Goal: Information Seeking & Learning: Learn about a topic

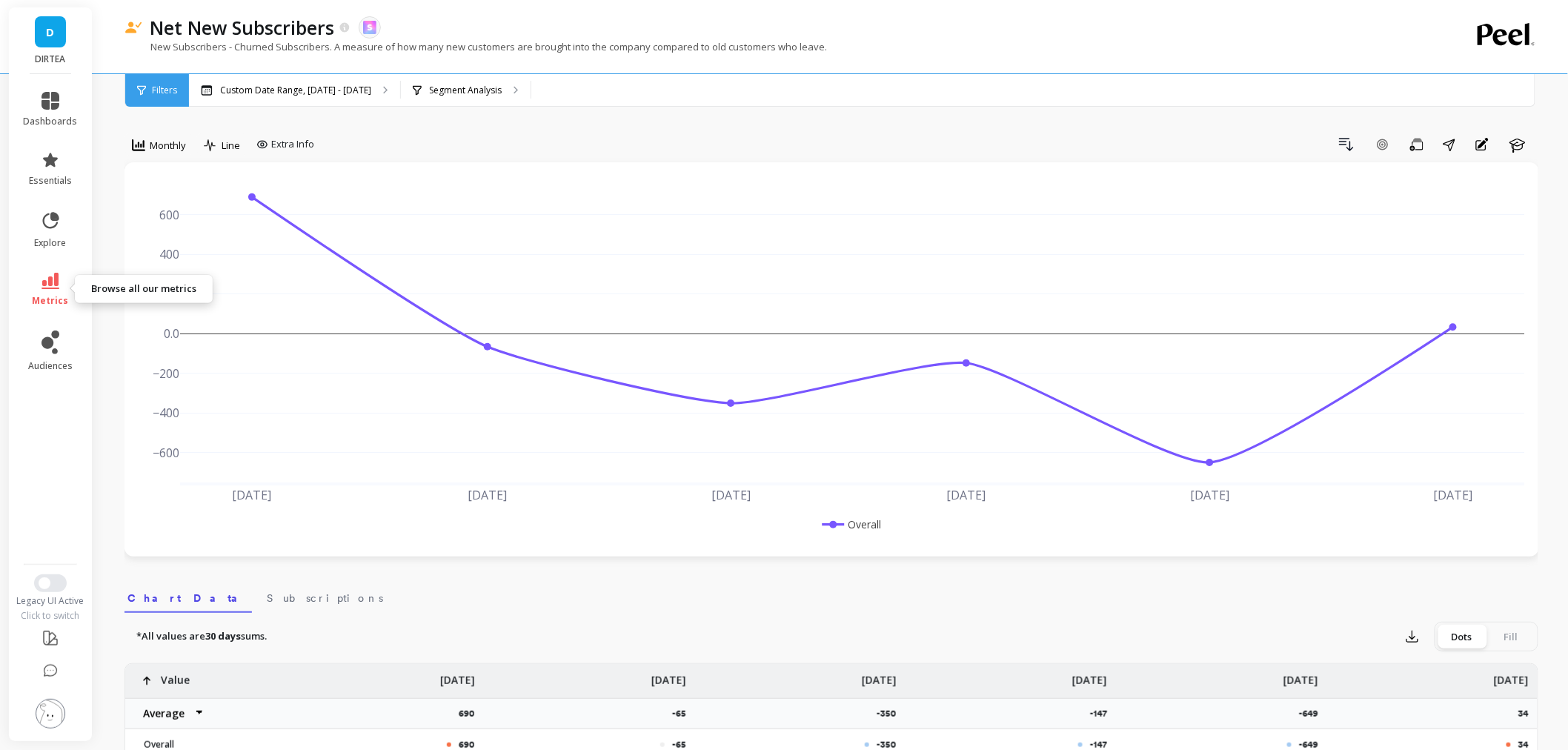
click at [70, 287] on link "metrics" at bounding box center [51, 290] width 54 height 34
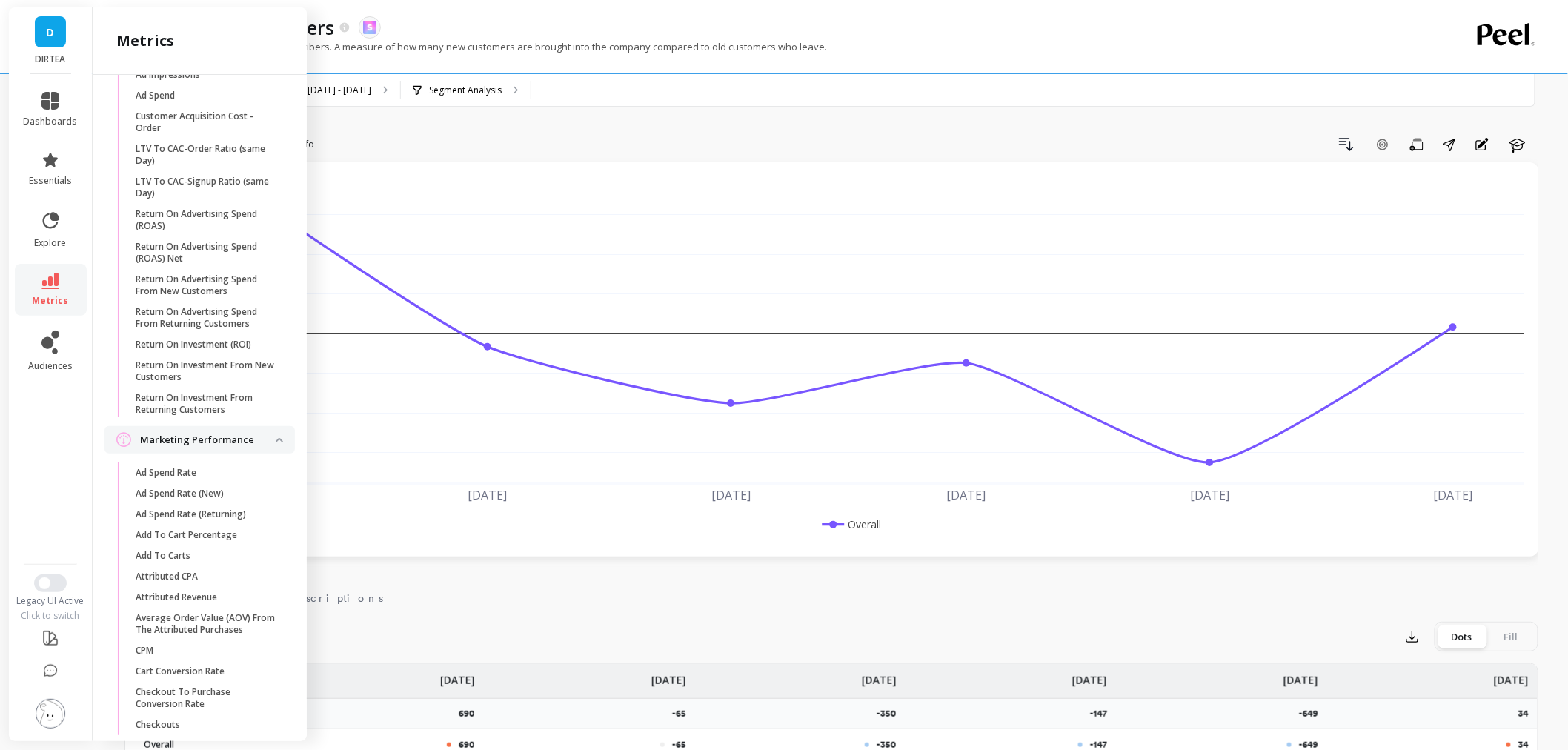
scroll to position [1481, 0]
click at [241, 354] on p "Return On Investment (ROI)" at bounding box center [193, 348] width 116 height 12
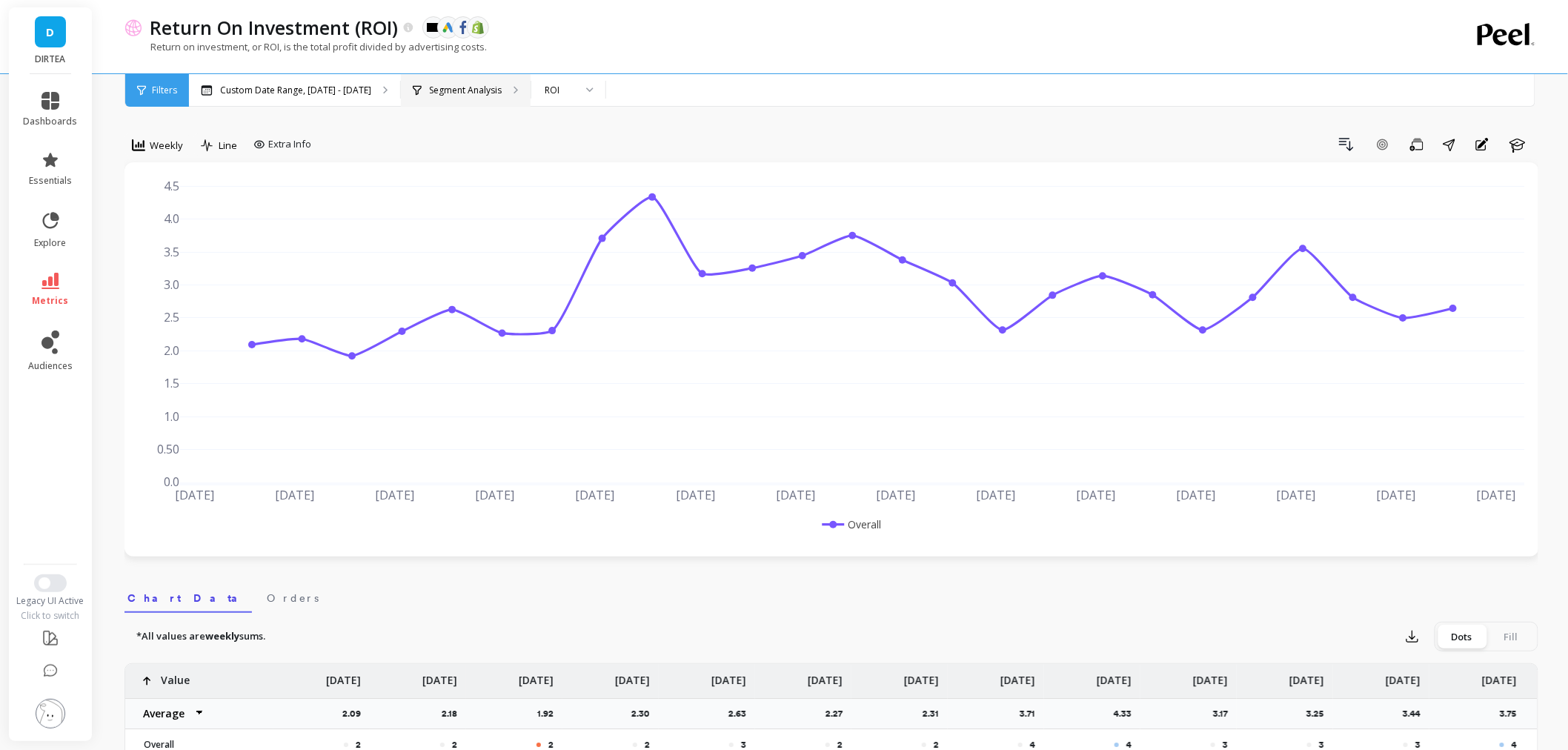
click at [472, 92] on p "Segment Analysis" at bounding box center [465, 90] width 72 height 12
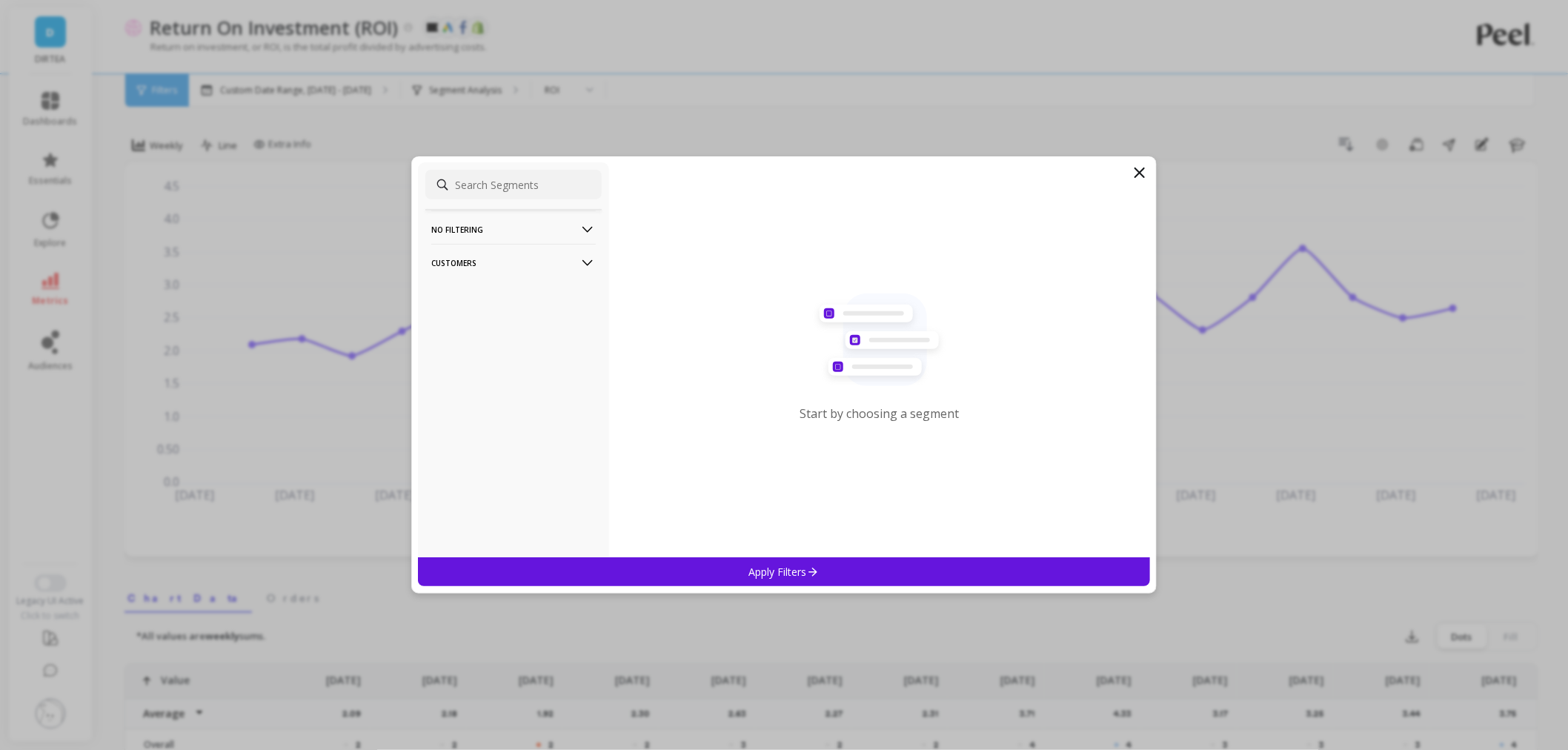
click at [519, 253] on p "Customers" at bounding box center [513, 262] width 164 height 38
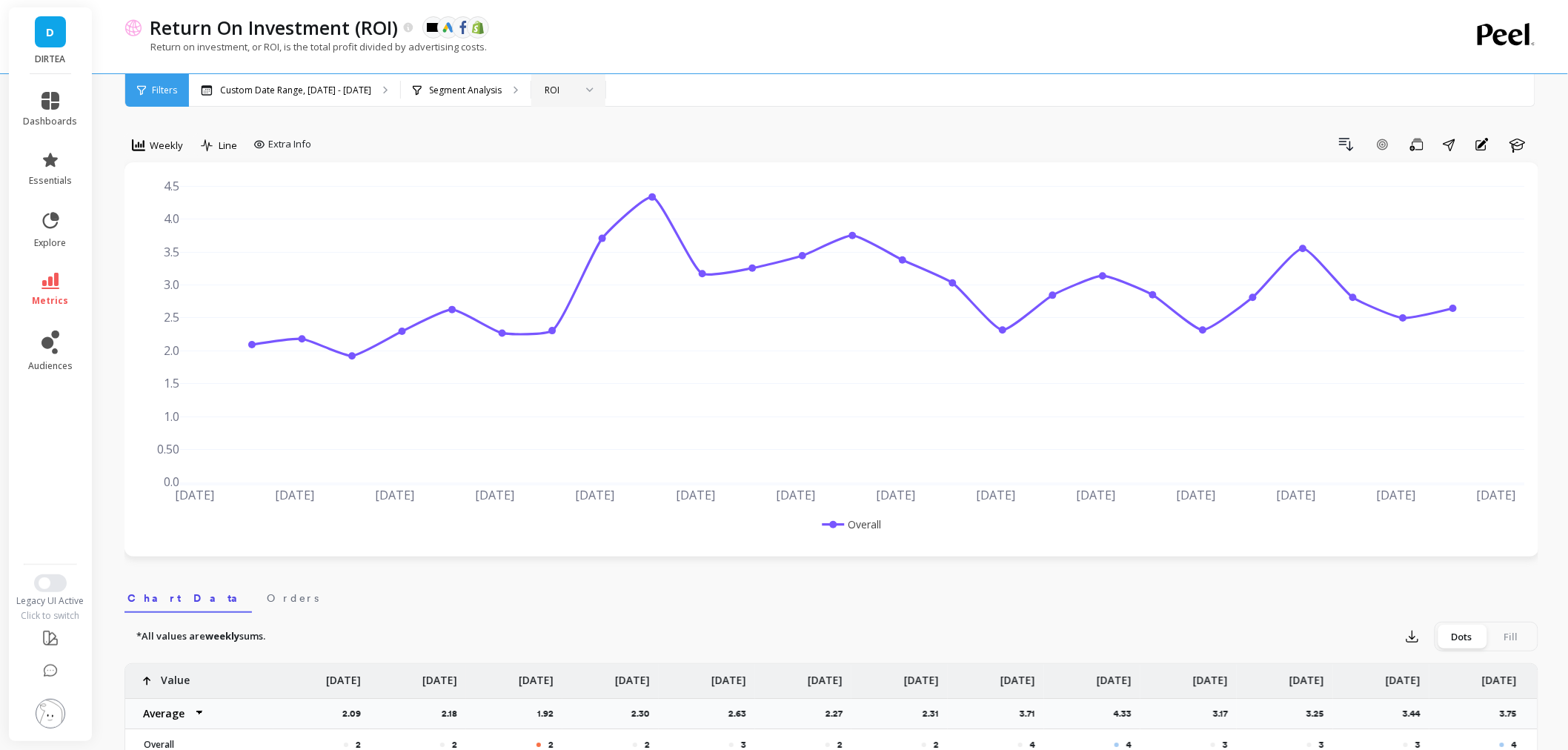
click at [575, 87] on div at bounding box center [584, 90] width 18 height 33
click at [642, 98] on div "Custom Date Range, Apr 1 - Sep 18 Segment Analysis ROI" at bounding box center [893, 90] width 1409 height 33
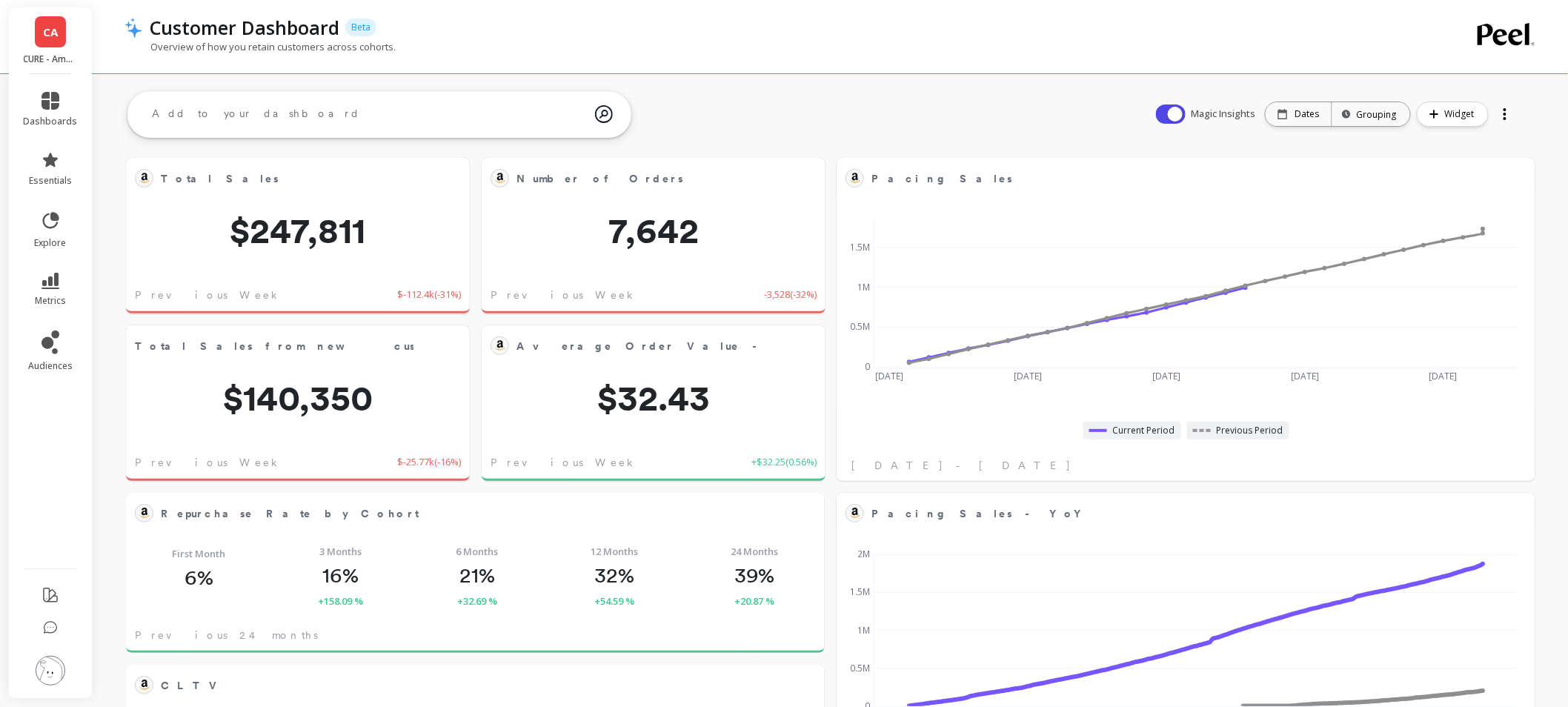
scroll to position [395, 641]
click at [33, 273] on link "metrics" at bounding box center [51, 290] width 54 height 34
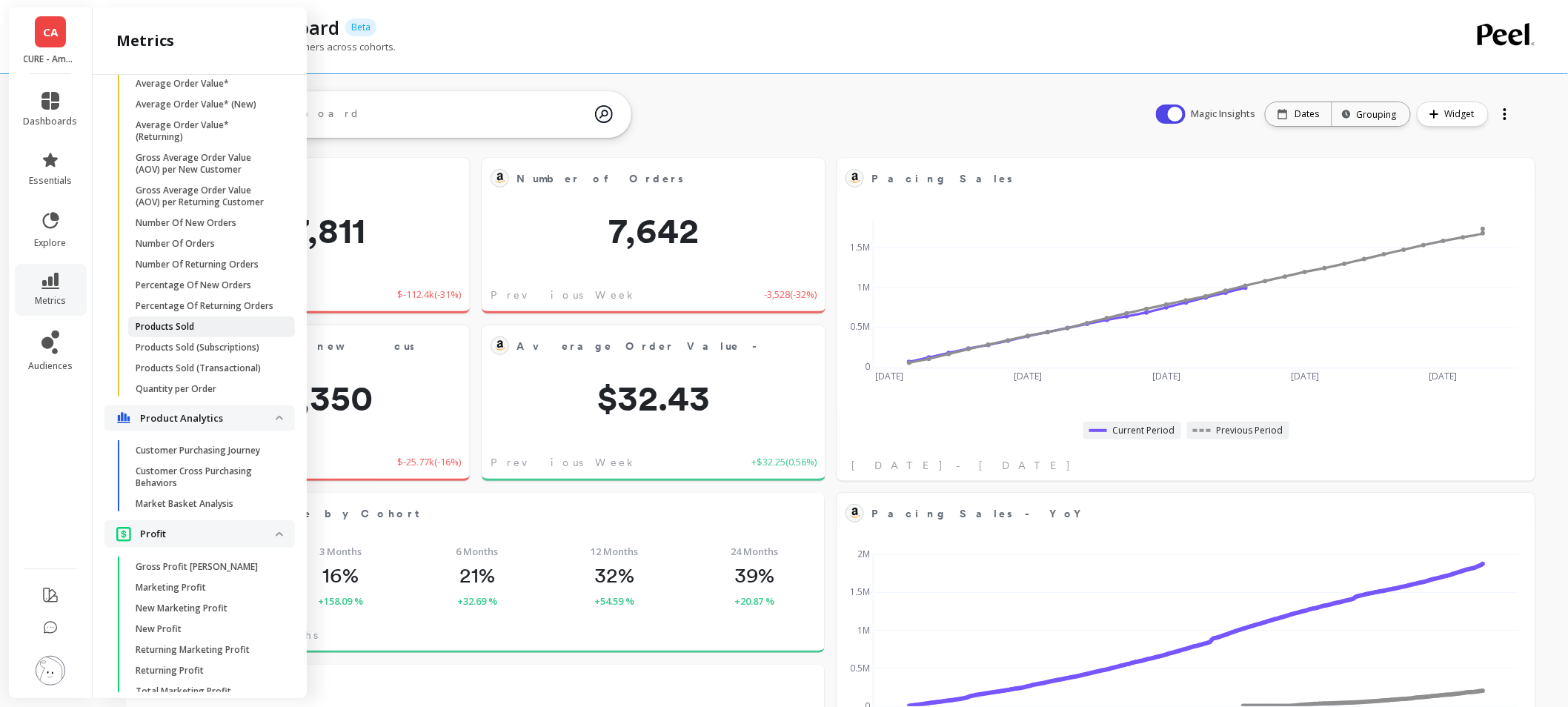
scroll to position [1892, 0]
click at [206, 333] on span "Products Sold" at bounding box center [206, 327] width 141 height 12
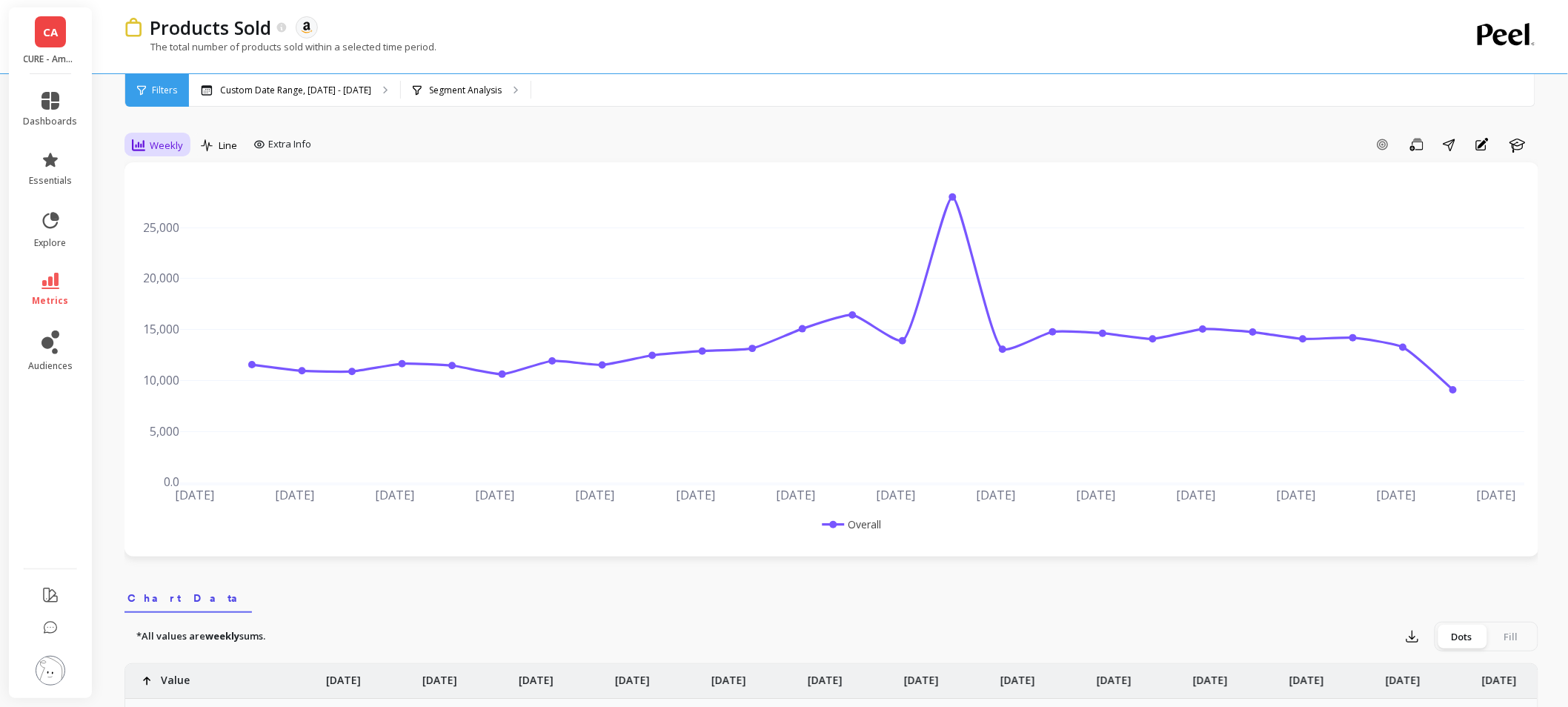
click at [161, 143] on span "Weekly" at bounding box center [166, 145] width 34 height 14
click at [135, 271] on div "Monthly" at bounding box center [179, 263] width 102 height 26
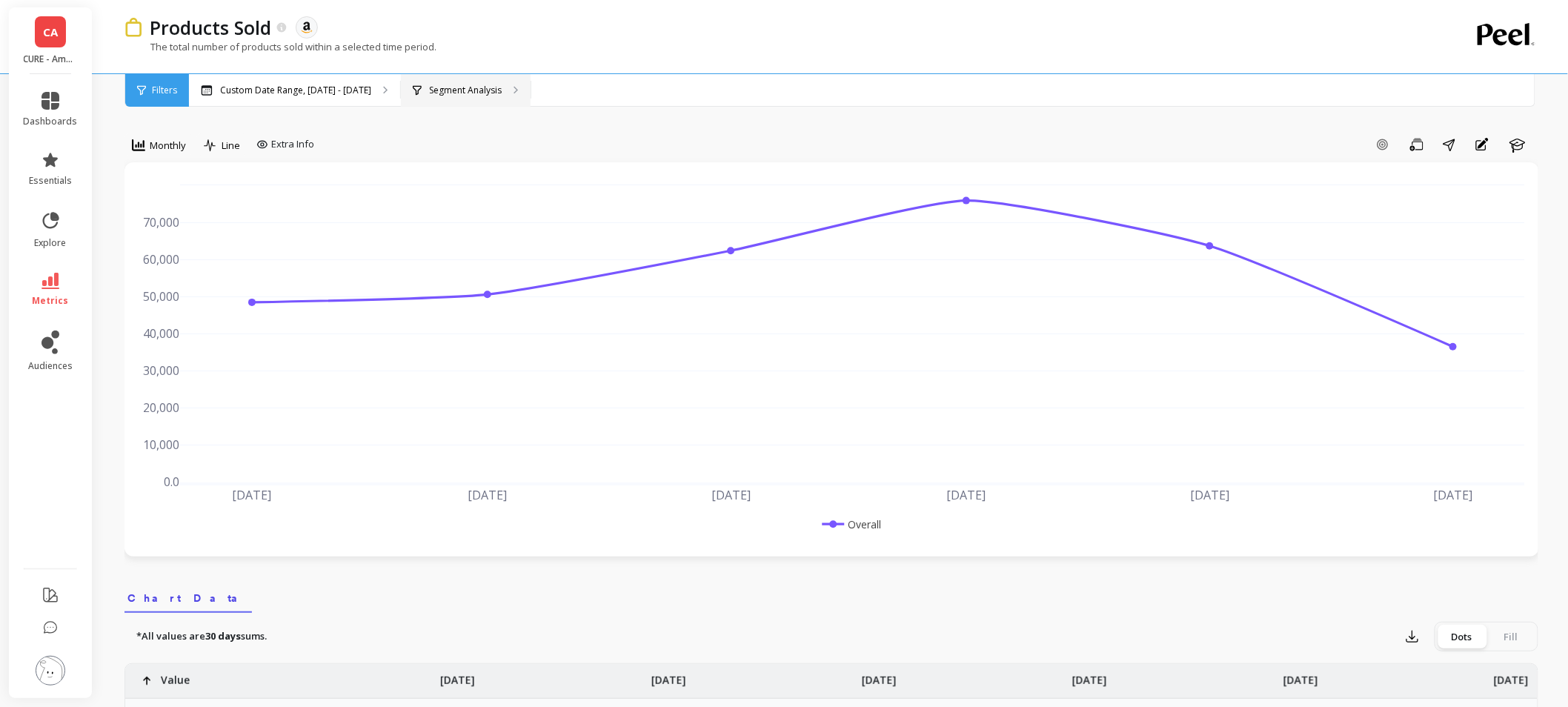
click at [489, 78] on div "Segment Analysis" at bounding box center [465, 90] width 129 height 33
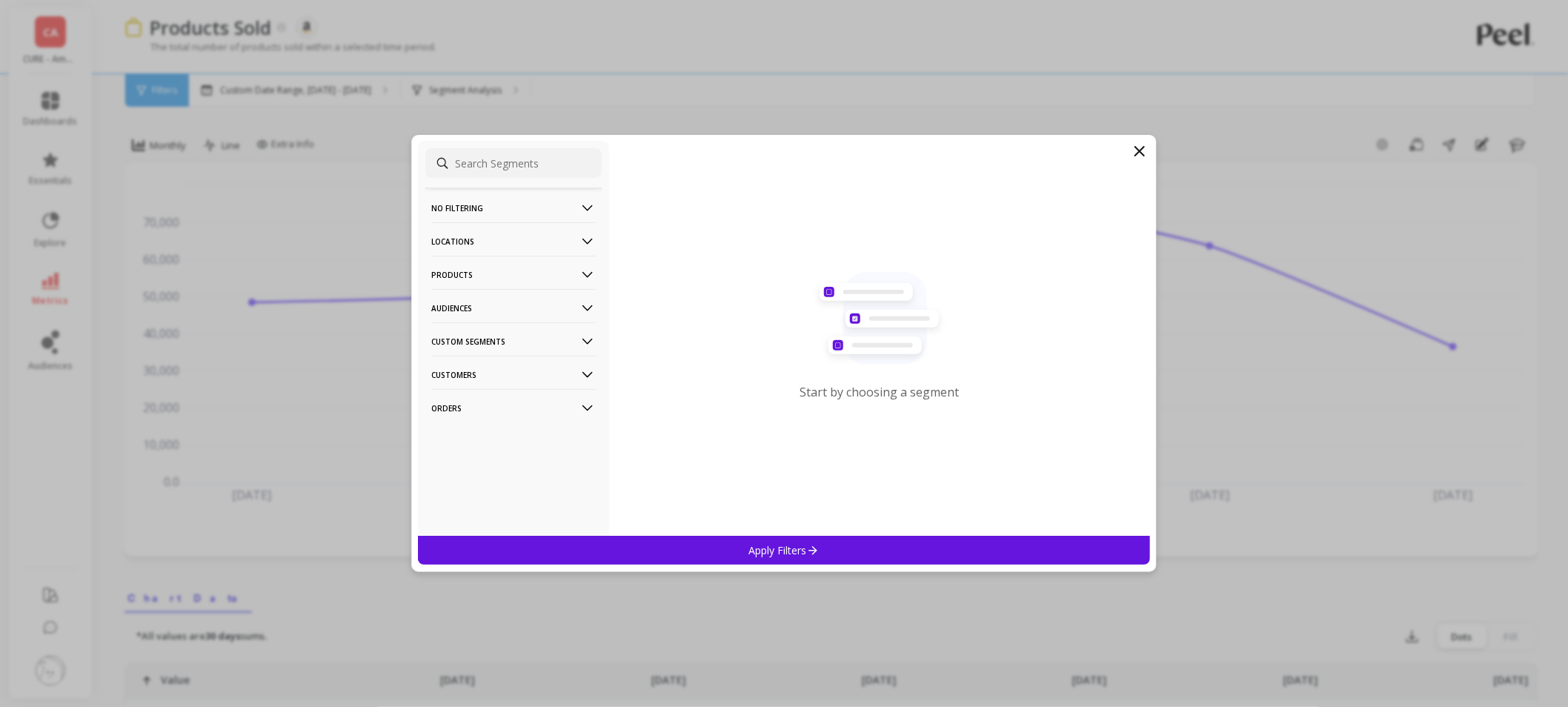
click at [478, 247] on p "Locations" at bounding box center [513, 241] width 164 height 38
click at [494, 294] on div "Countries" at bounding box center [513, 296] width 176 height 24
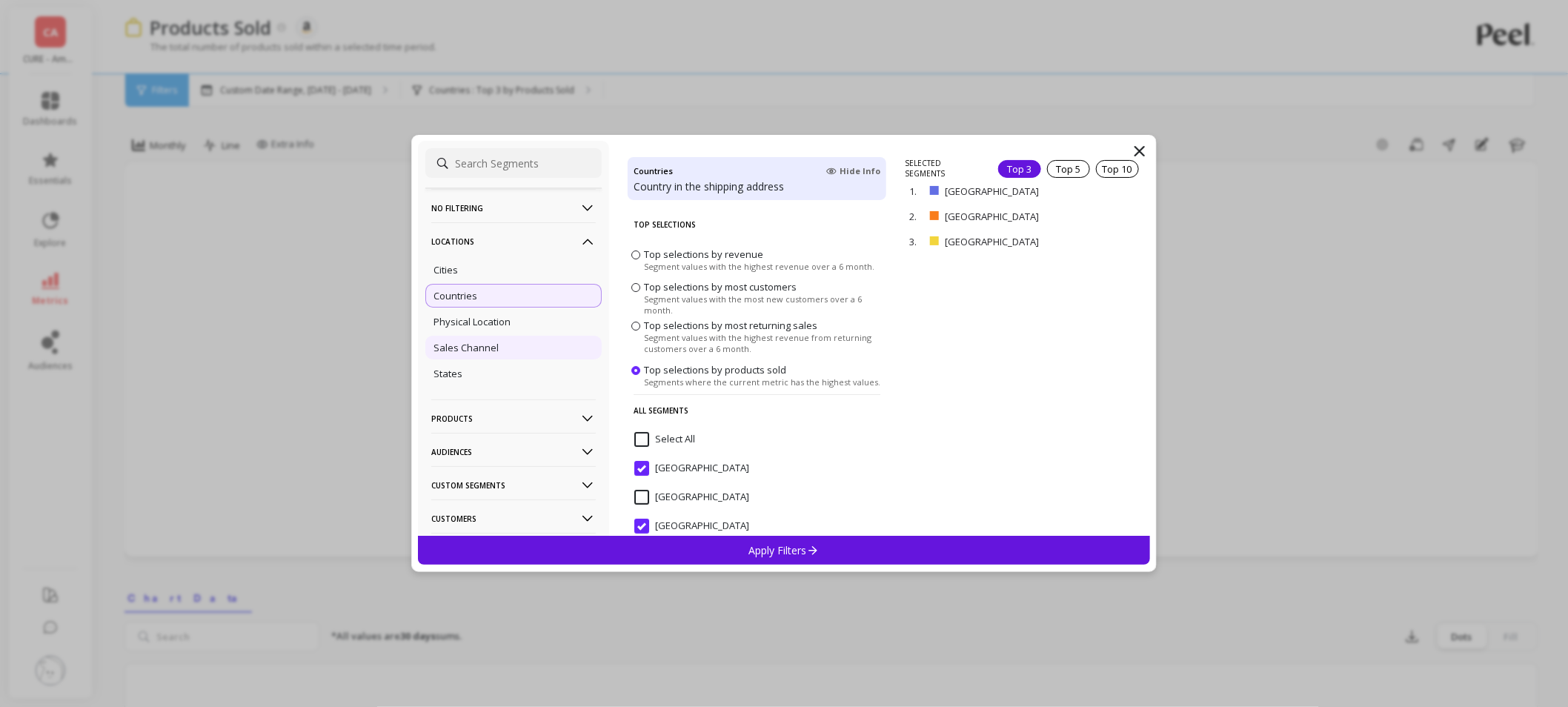
click at [478, 354] on p "Sales Channel" at bounding box center [466, 348] width 65 height 13
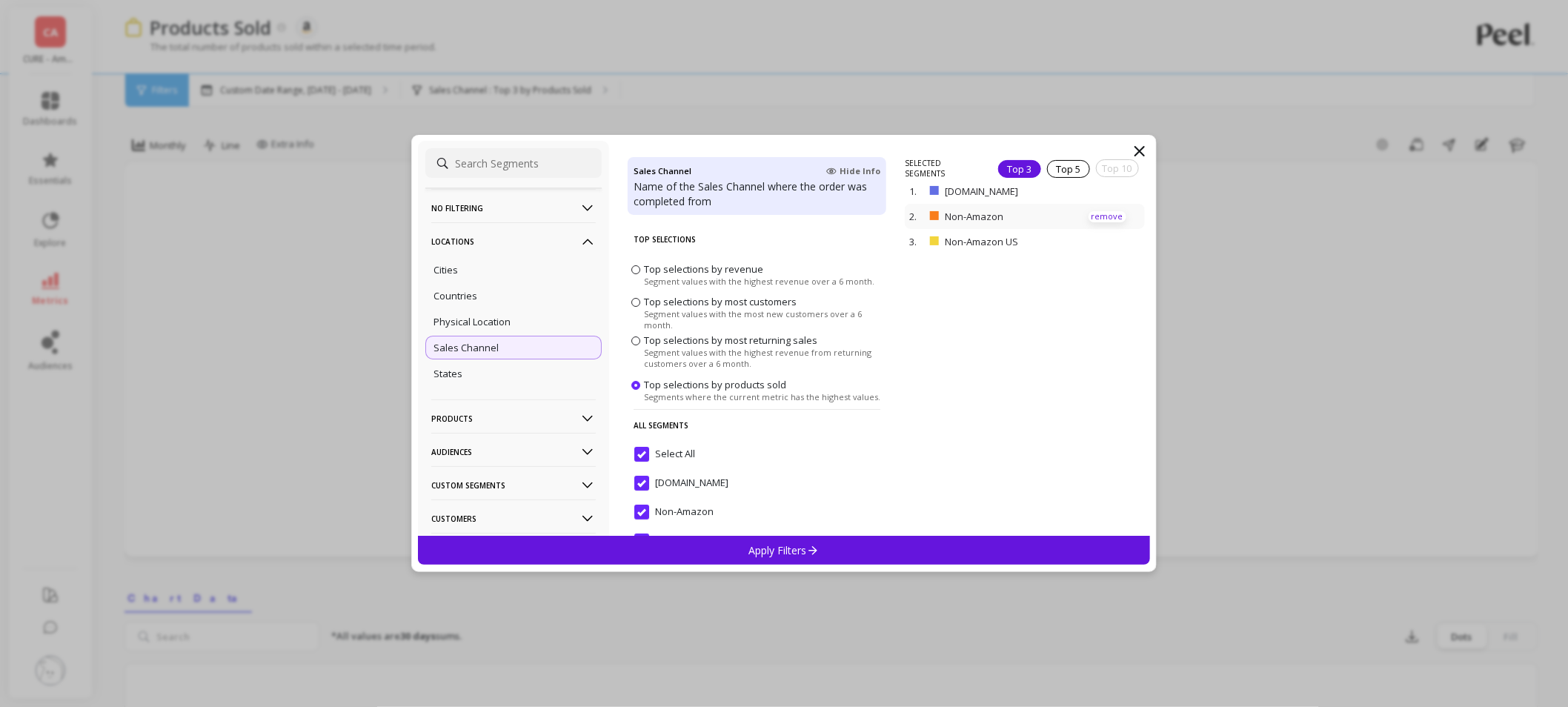
click at [1088, 216] on p "remove" at bounding box center [1107, 217] width 38 height 11
click at [0, 0] on p "remove" at bounding box center [0, 0] width 0 height 0
drag, startPoint x: 716, startPoint y: 546, endPoint x: 1034, endPoint y: 469, distance: 327.2
click at [716, 546] on div "Apply Filters" at bounding box center [783, 550] width 732 height 29
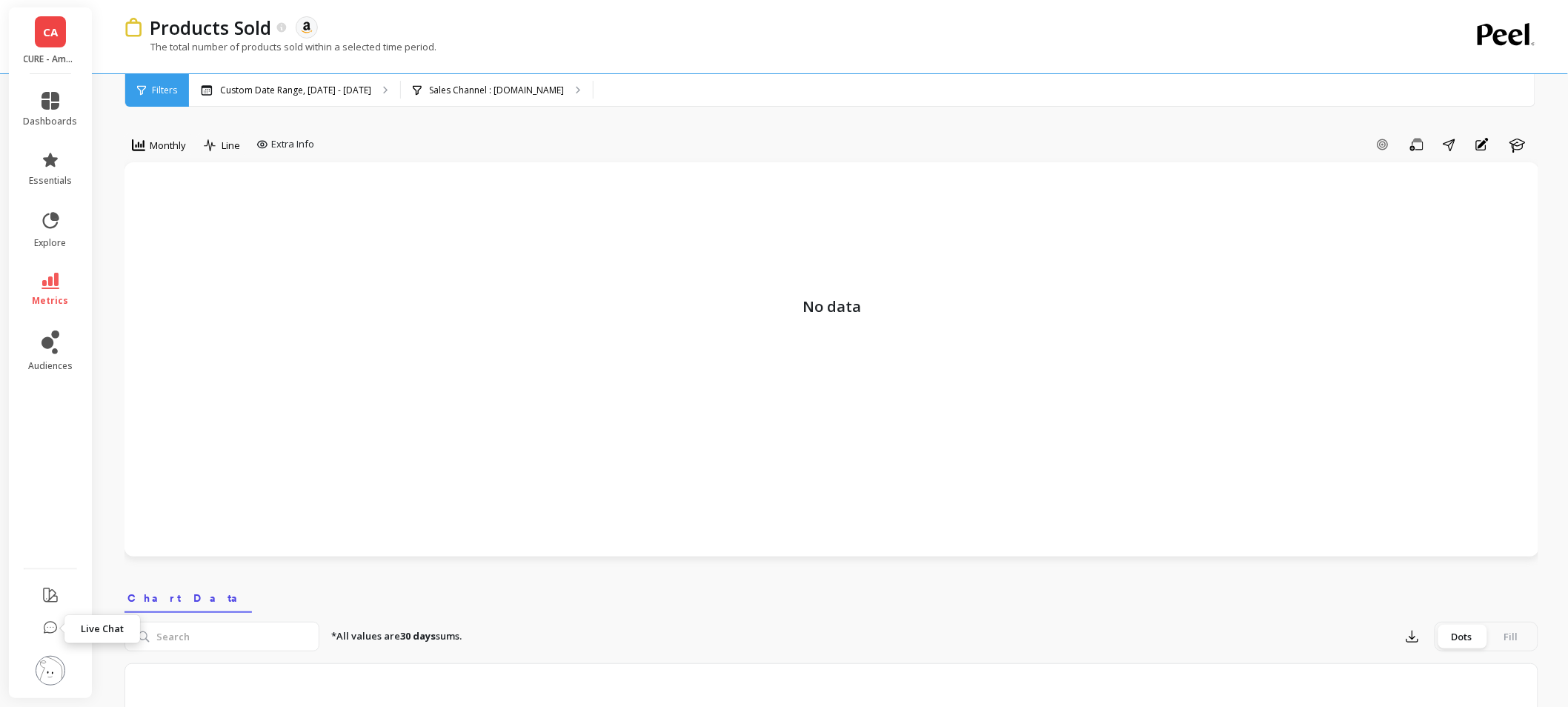
click at [64, 33] on link "CA" at bounding box center [51, 32] width 31 height 31
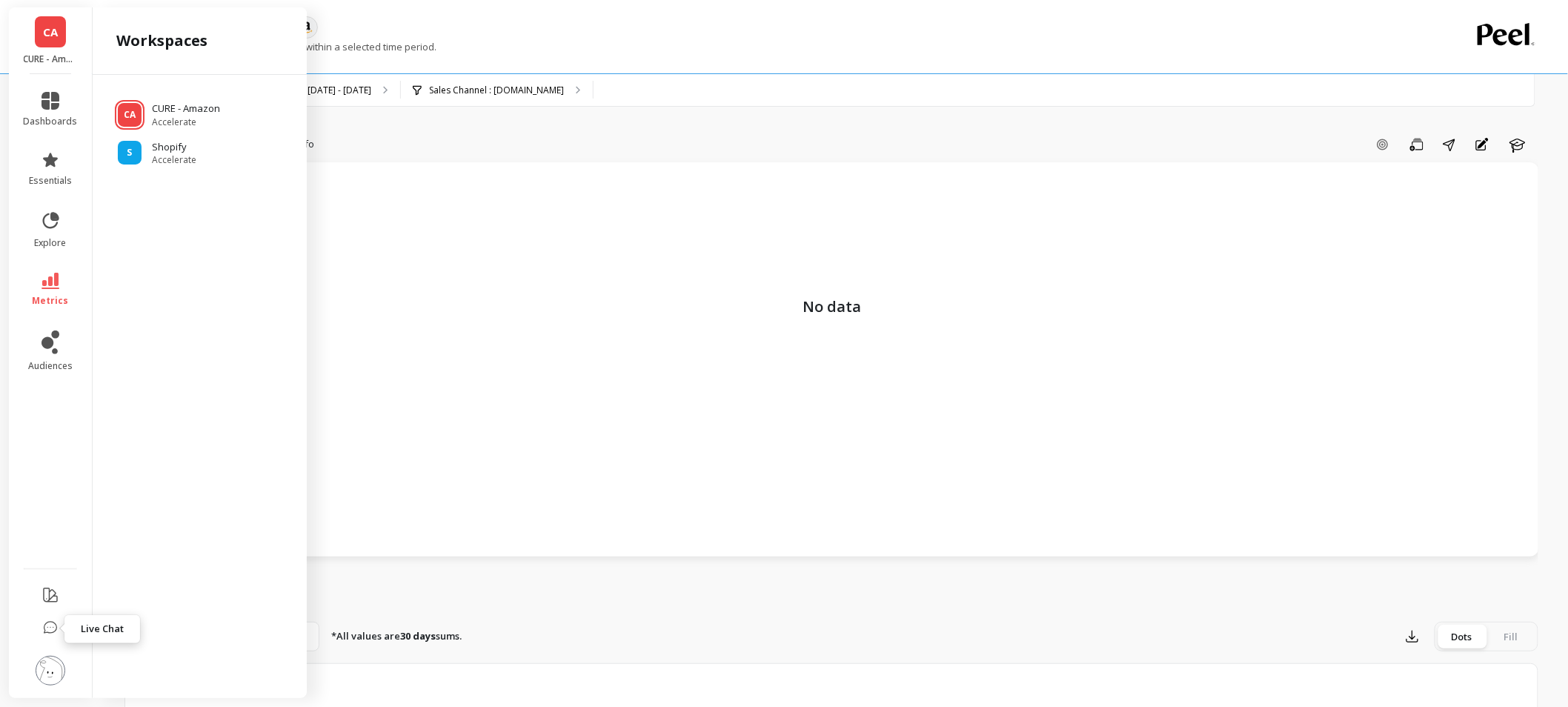
click at [703, 58] on div "The total number of products sold within a selected time period." at bounding box center [771, 55] width 1292 height 28
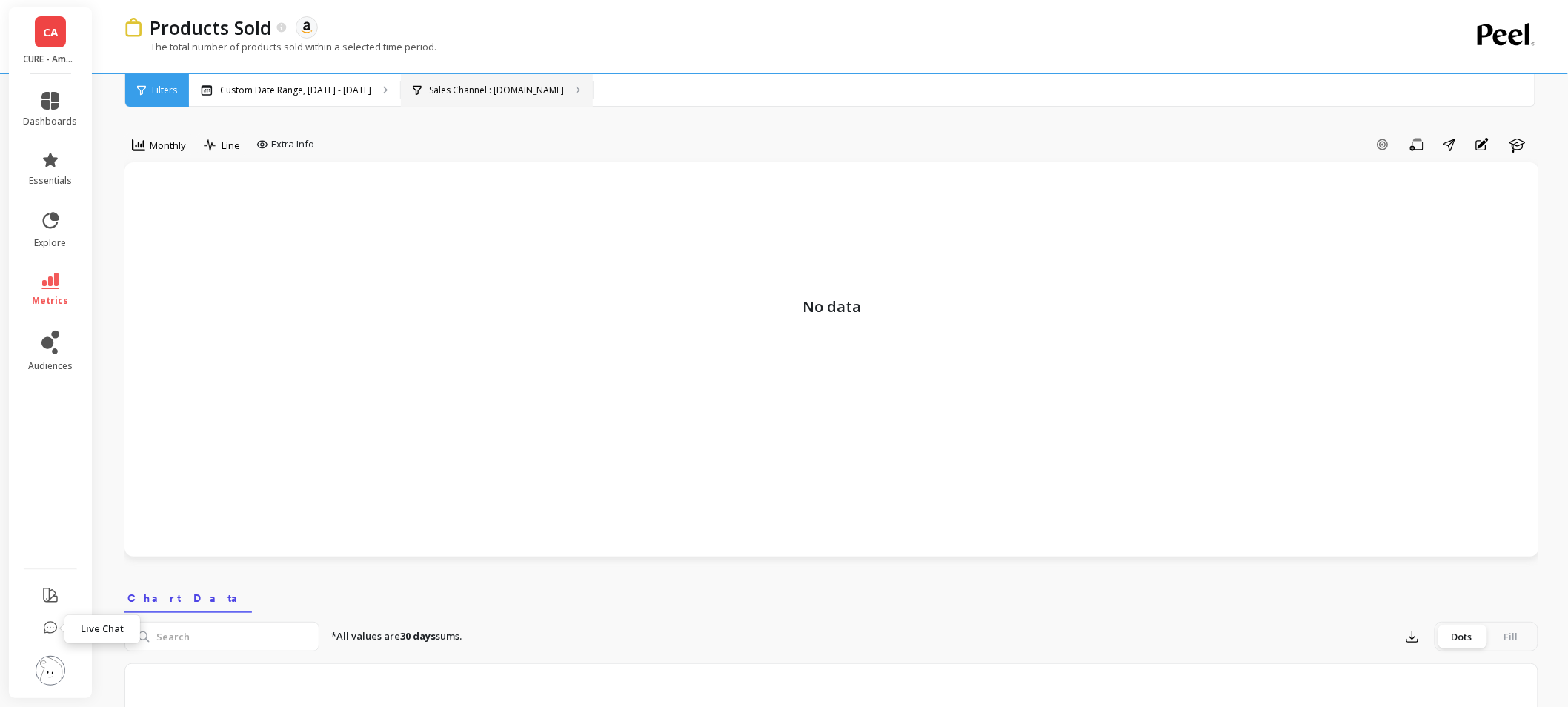
click at [564, 92] on div "Sales Channel : [DOMAIN_NAME]" at bounding box center [496, 90] width 192 height 33
click at [44, 670] on img at bounding box center [51, 670] width 30 height 30
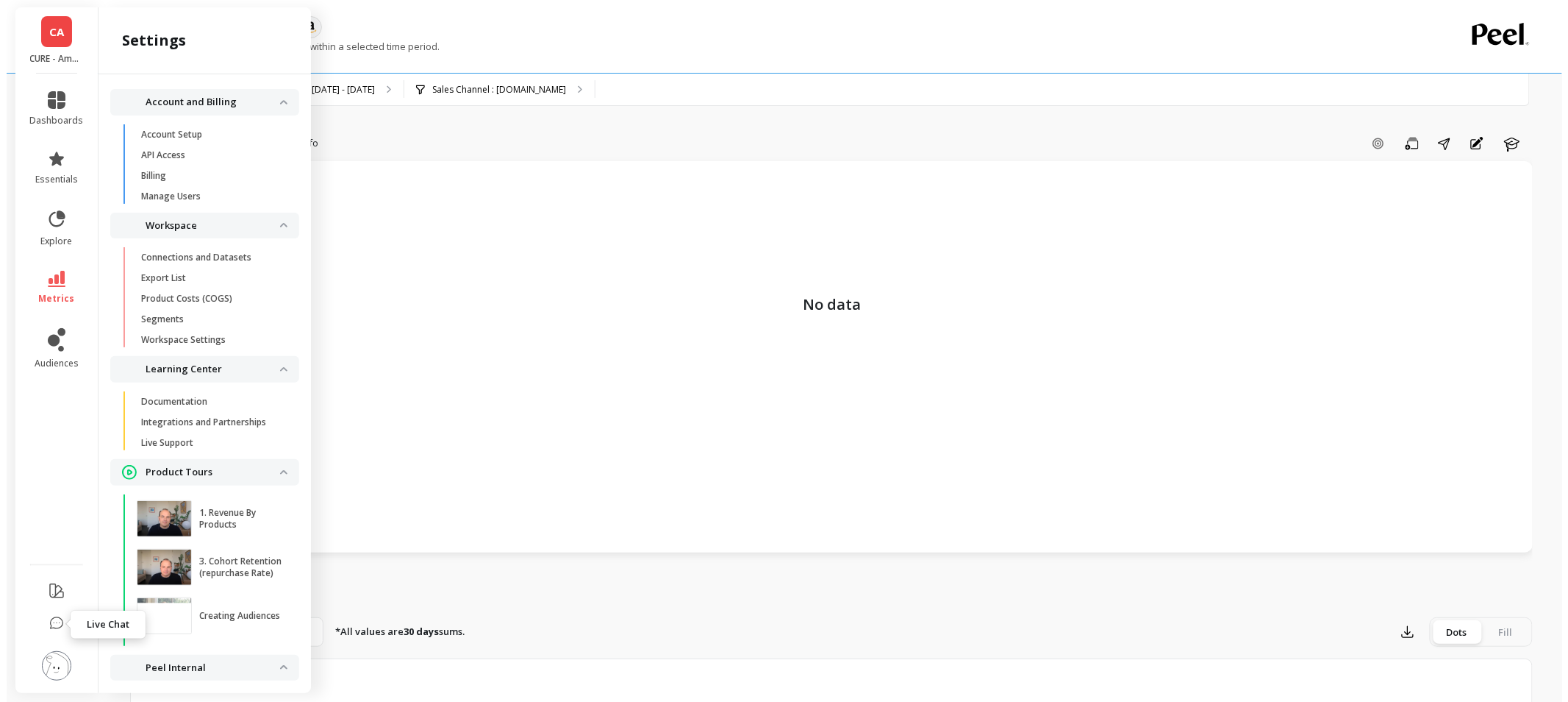
scroll to position [53, 0]
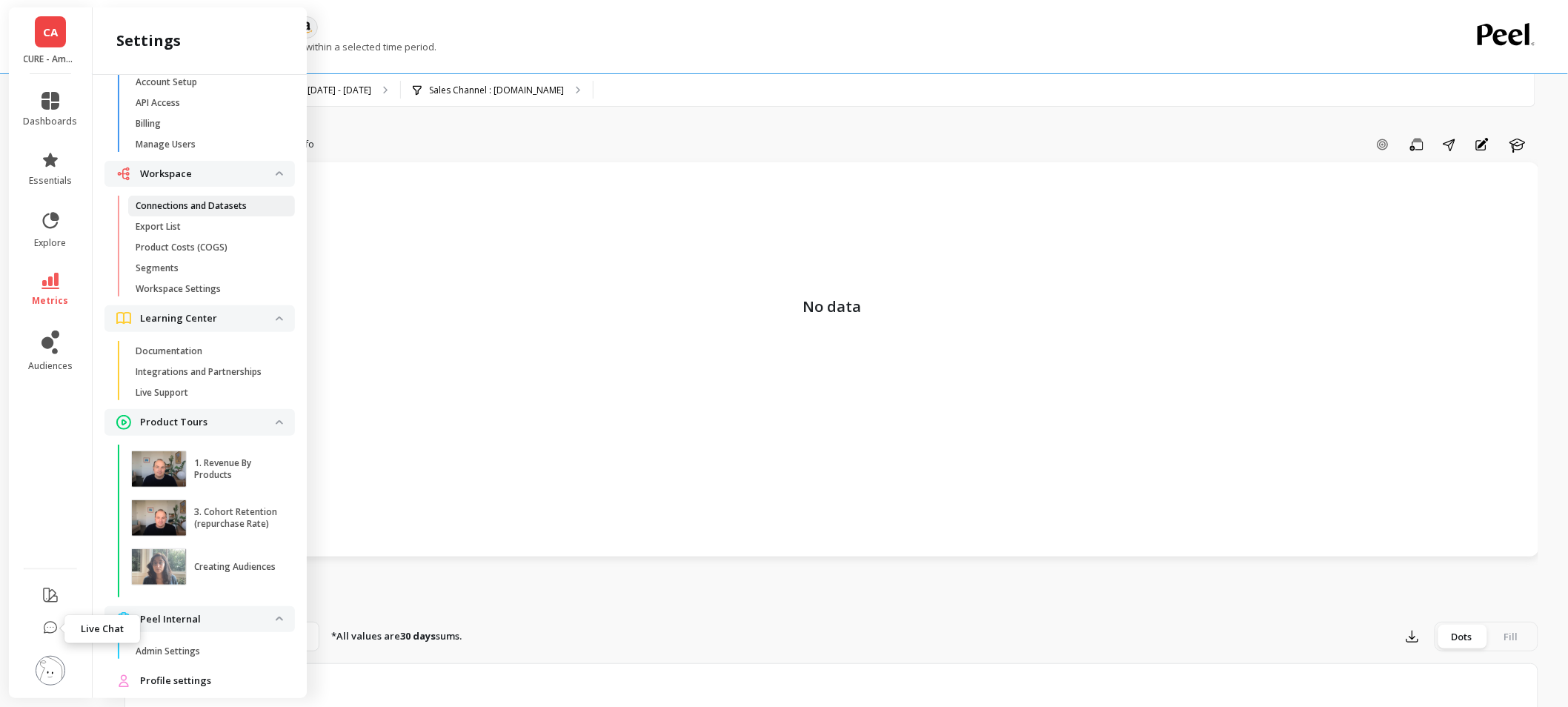
click at [223, 204] on p "Connections and Datasets" at bounding box center [191, 206] width 111 height 12
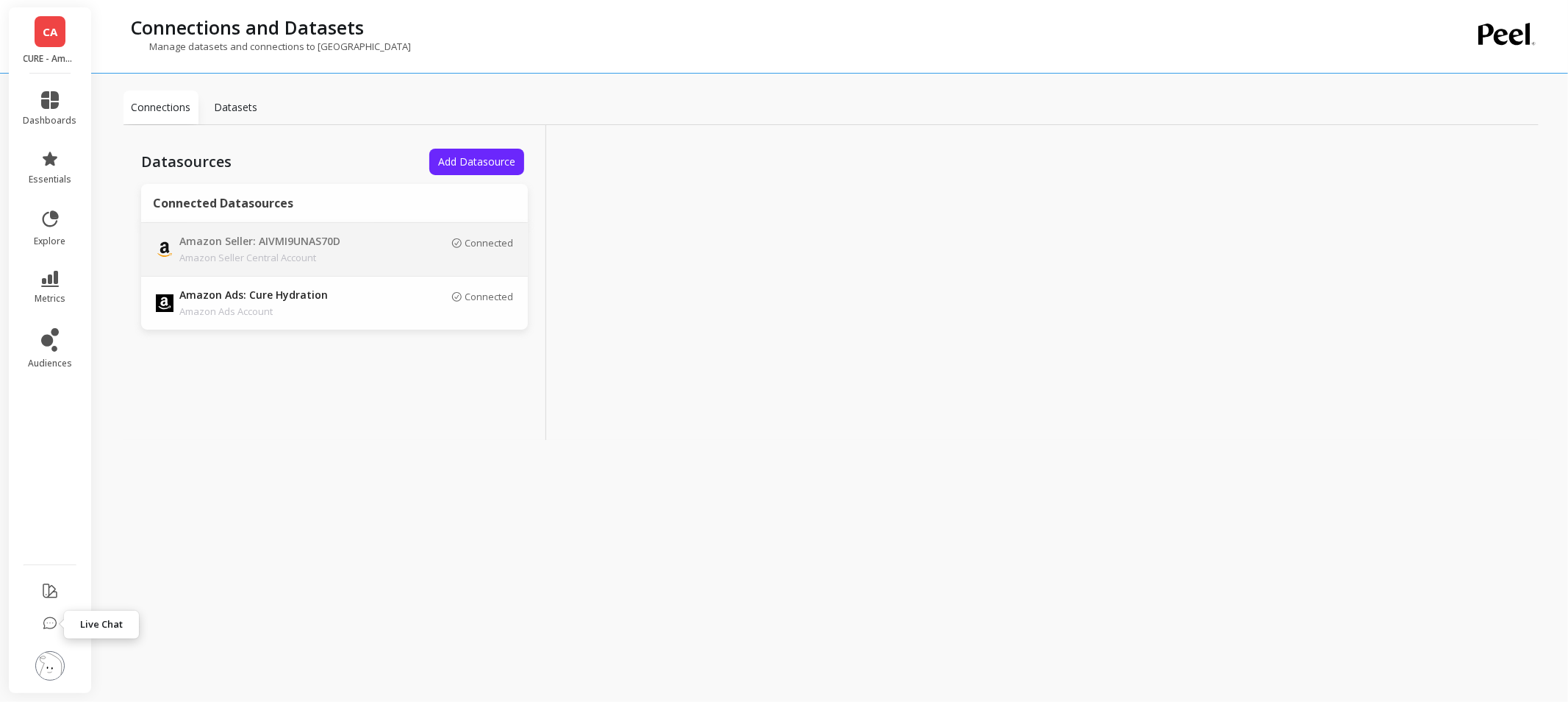
click at [380, 258] on p "Amazon Seller Central Account" at bounding box center [283, 257] width 206 height 15
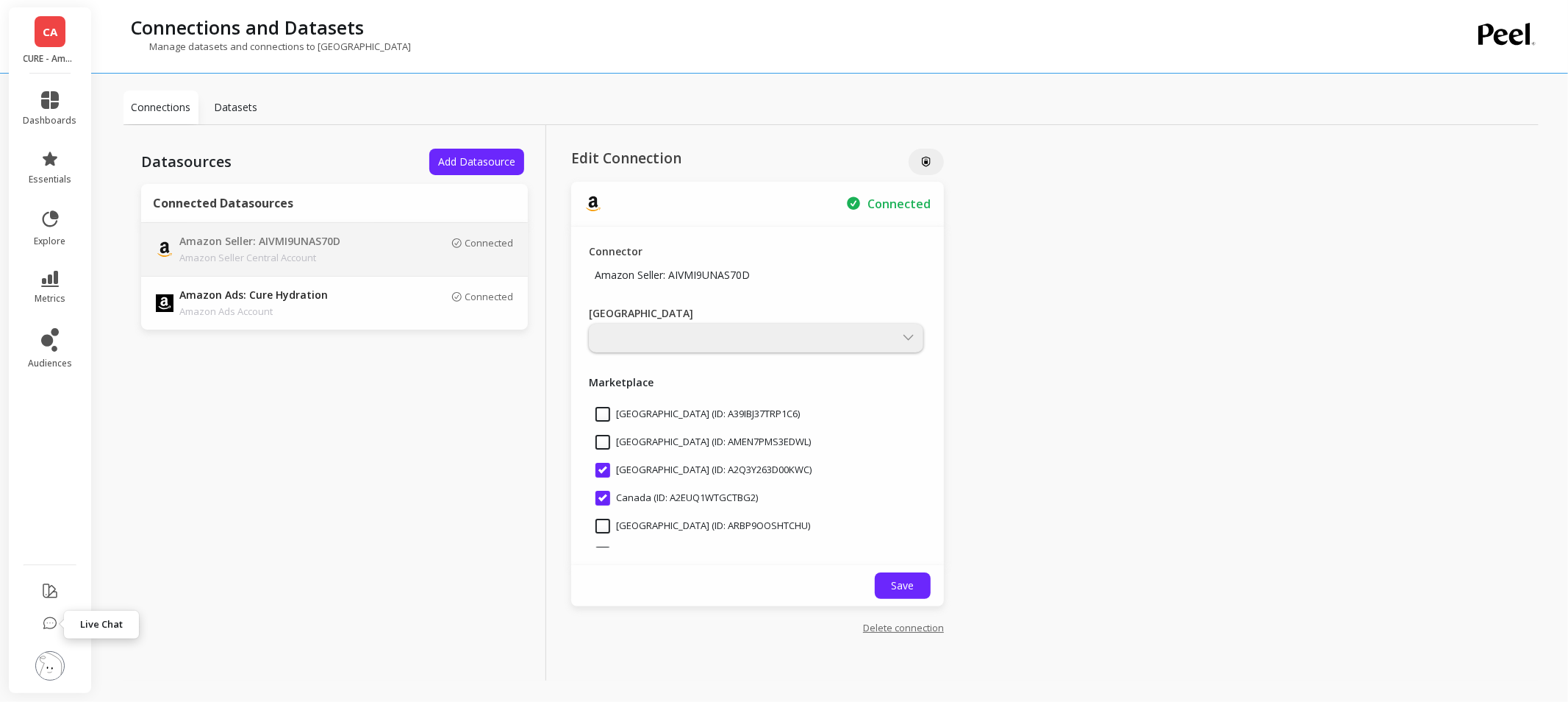
click at [40, 266] on li "metrics" at bounding box center [50, 287] width 71 height 51
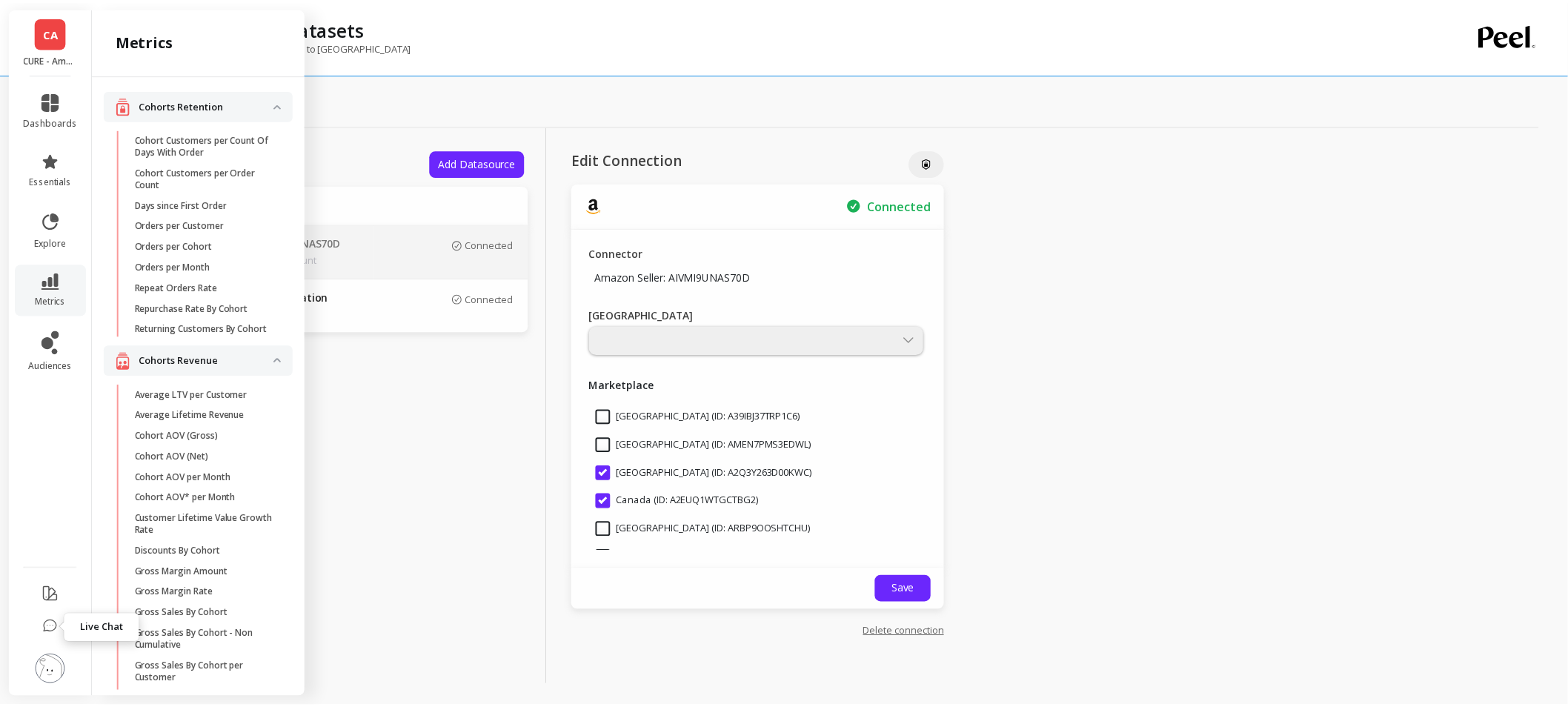
scroll to position [1892, 0]
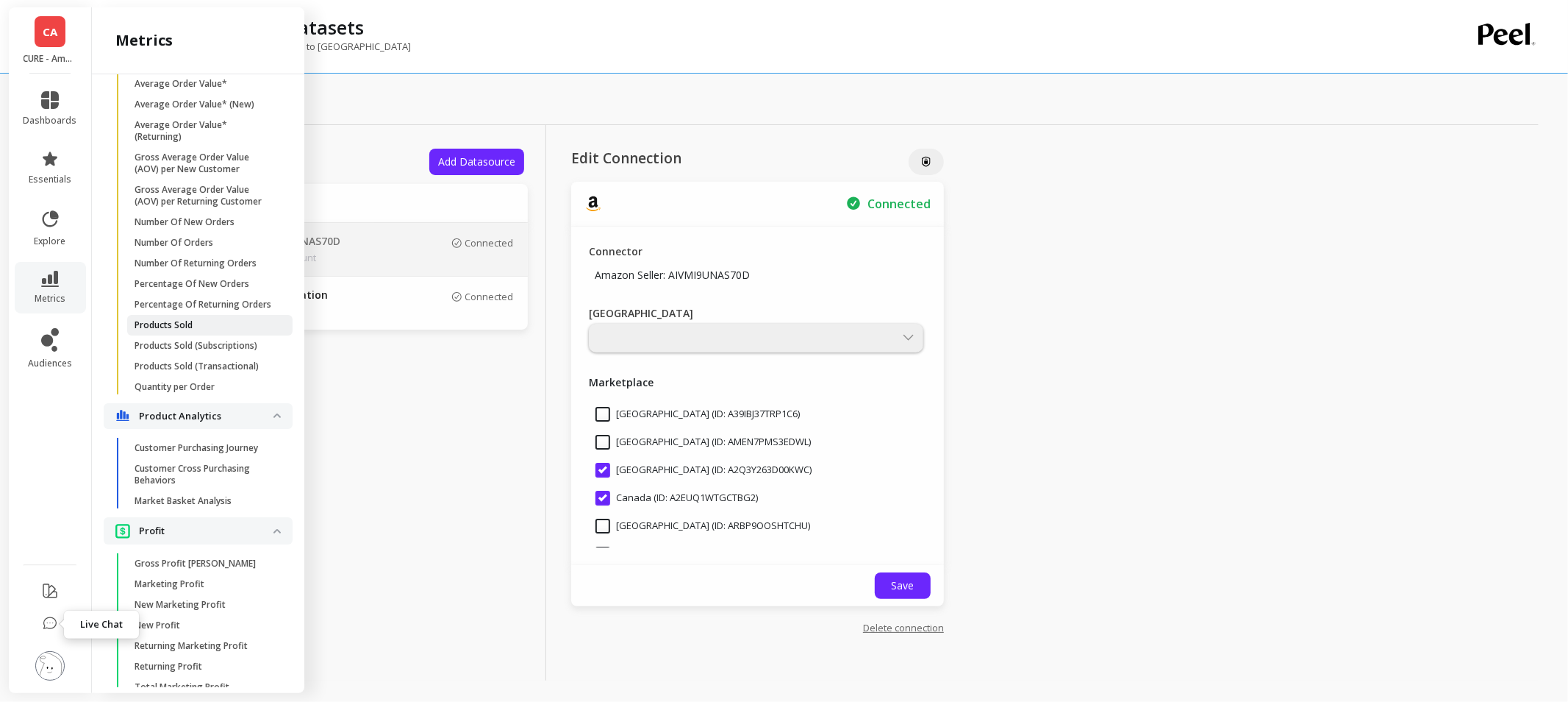
drag, startPoint x: 202, startPoint y: 374, endPoint x: 204, endPoint y: 367, distance: 7.3
click at [202, 331] on span "Products Sold" at bounding box center [204, 325] width 140 height 12
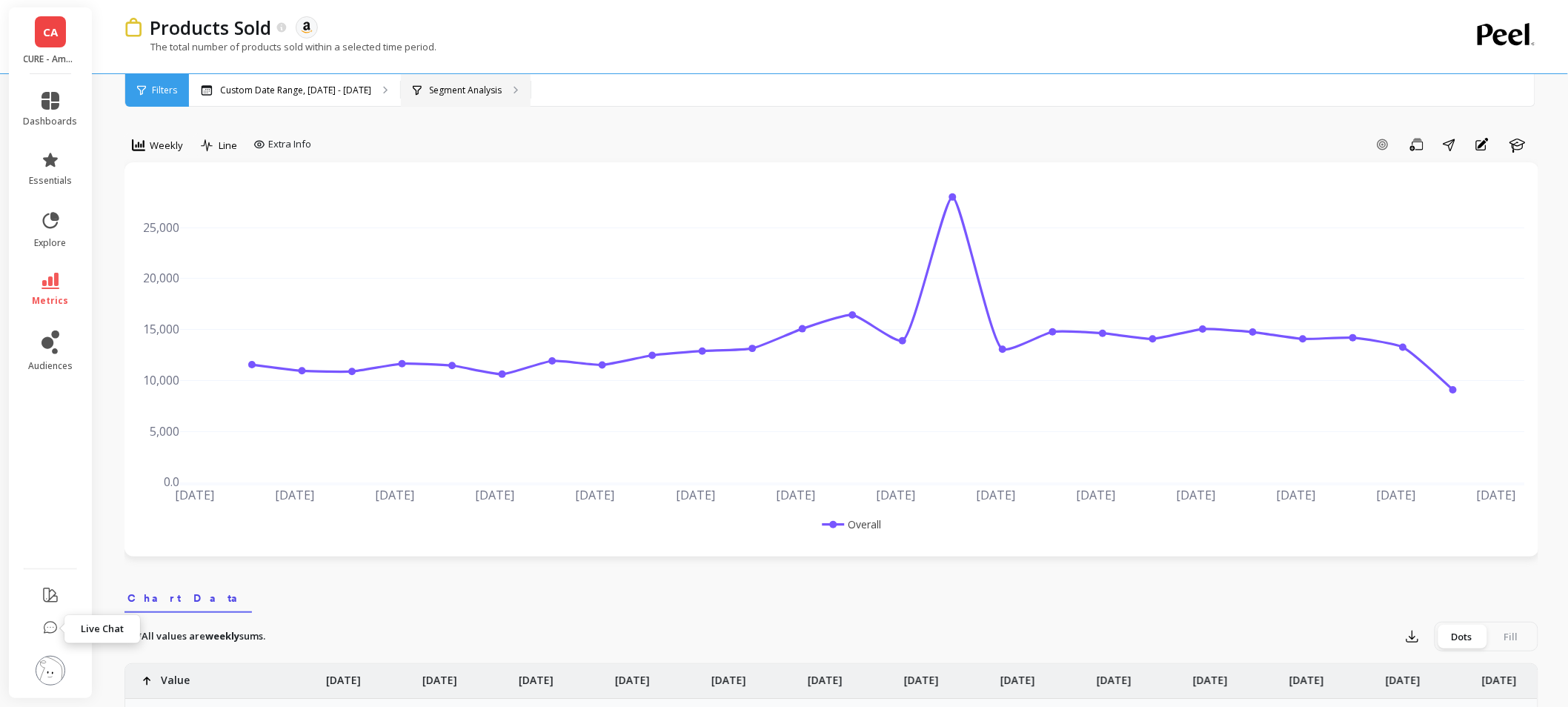
click at [463, 93] on p "Segment Analysis" at bounding box center [465, 90] width 72 height 12
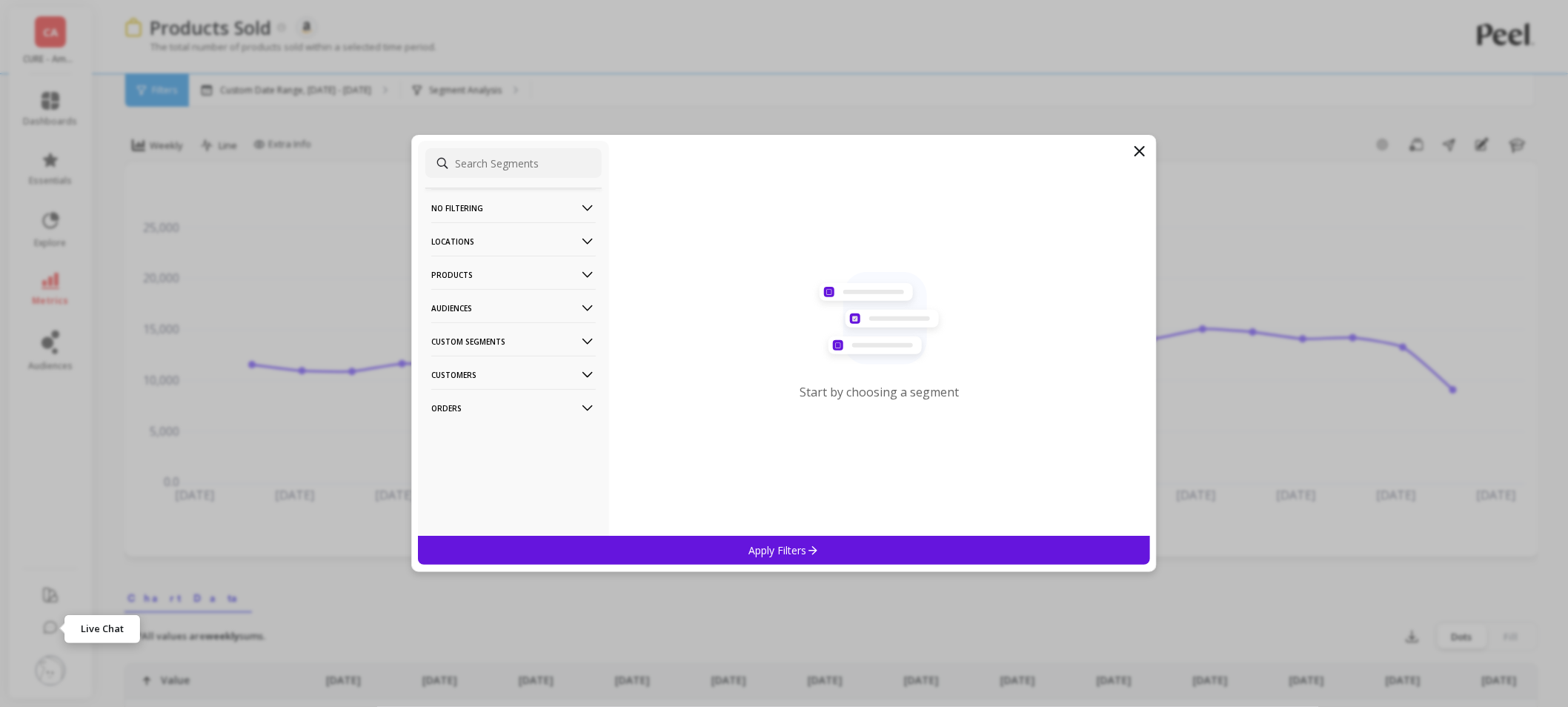
click at [479, 234] on p "Locations" at bounding box center [513, 241] width 164 height 38
click at [478, 347] on p "Sales Channel" at bounding box center [466, 348] width 65 height 13
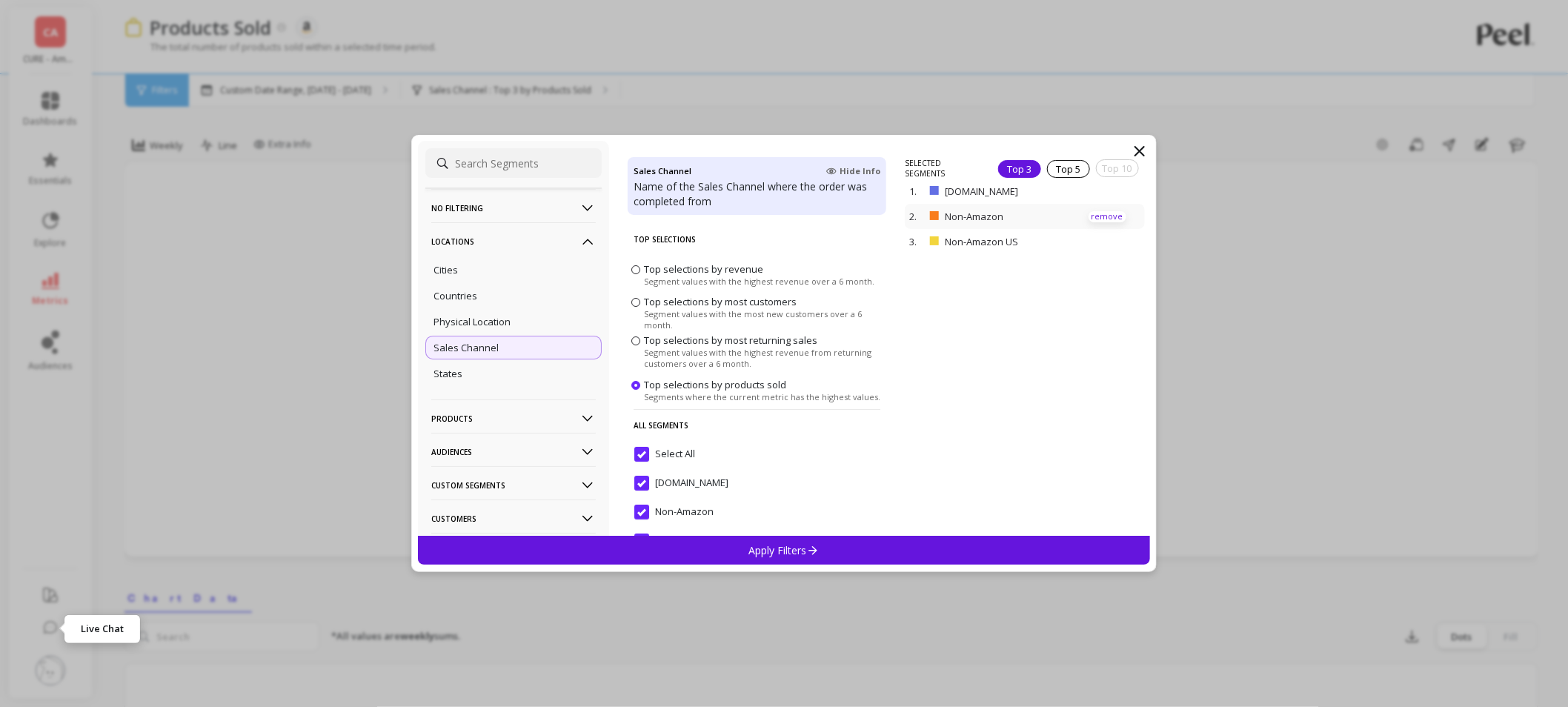
click at [1088, 215] on p "remove" at bounding box center [1107, 217] width 38 height 11
click at [1091, 197] on p "remove" at bounding box center [1107, 196] width 38 height 11
click at [655, 529] on div "Non-Amazon US" at bounding box center [757, 549] width 259 height 44
click at [779, 555] on p "Apply Filters" at bounding box center [784, 550] width 70 height 14
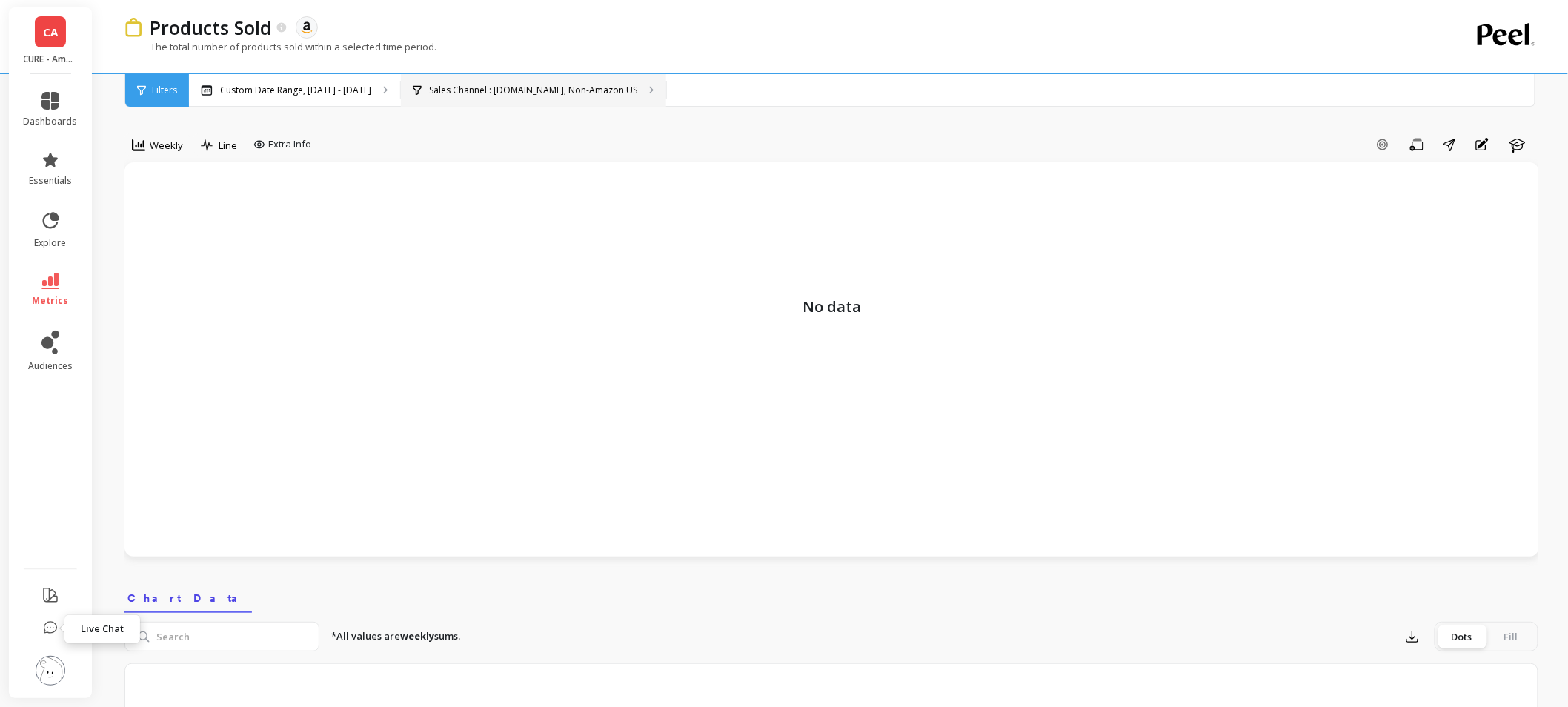
click at [439, 78] on div "Sales Channel : [DOMAIN_NAME], Non-Amazon US" at bounding box center [533, 90] width 265 height 33
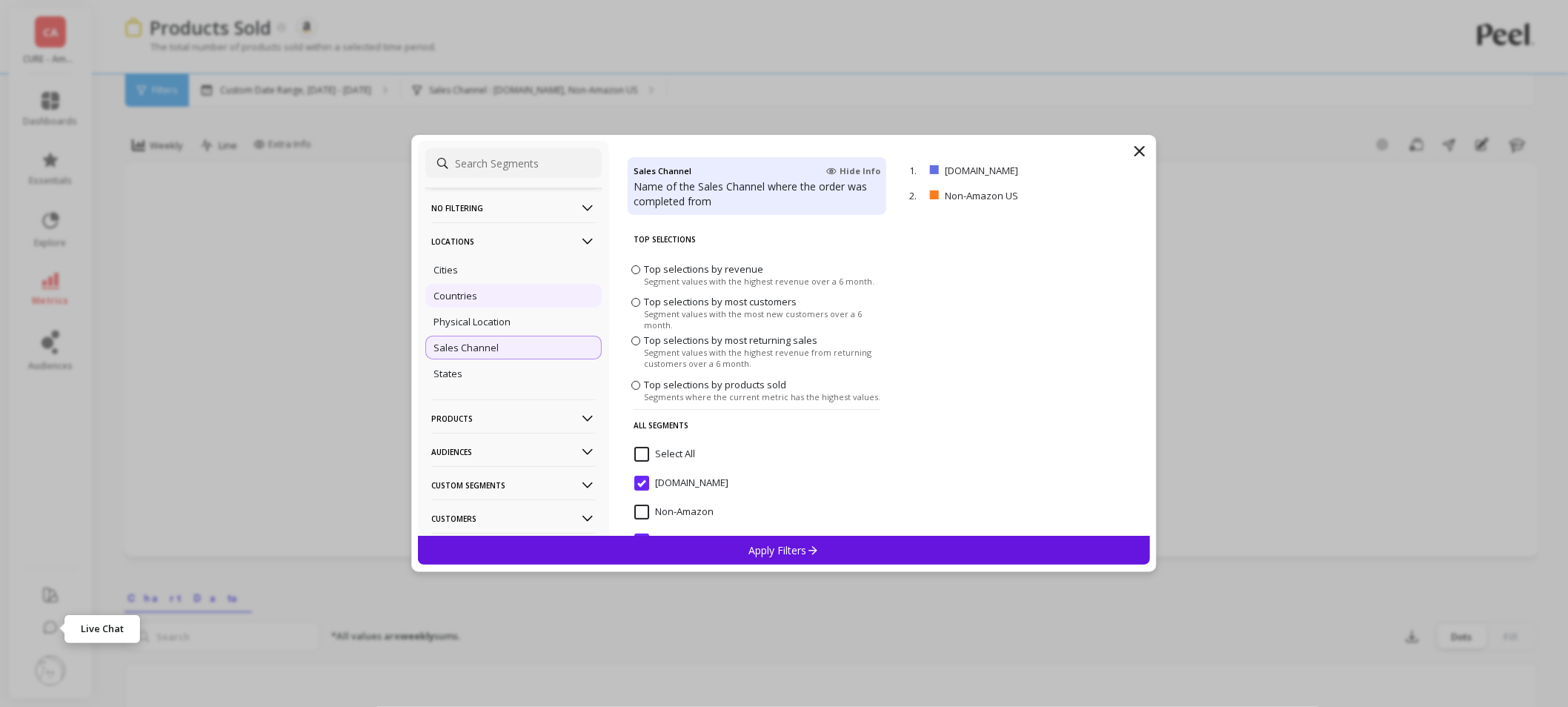
click at [484, 292] on div "Countries" at bounding box center [513, 296] width 176 height 24
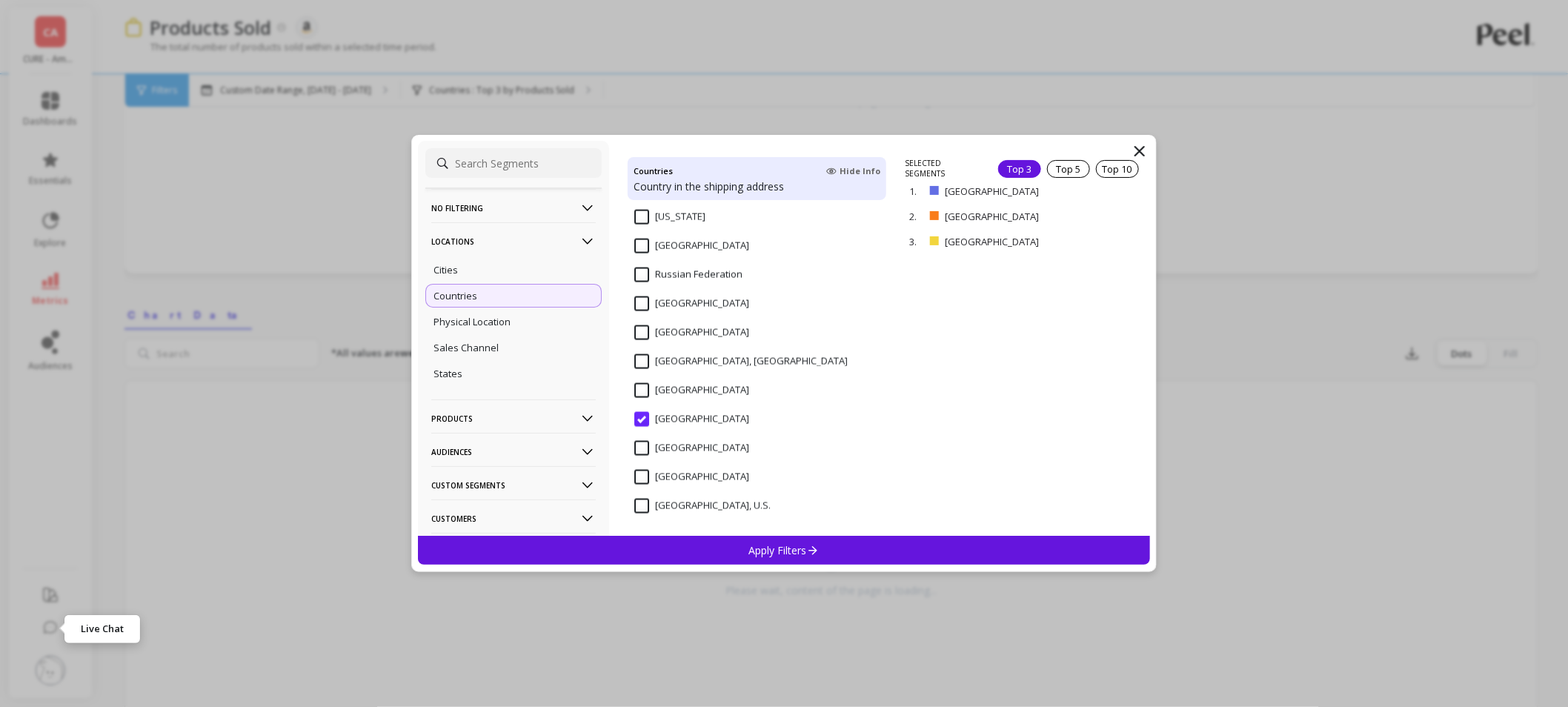
scroll to position [329, 0]
click at [642, 472] on input "[GEOGRAPHIC_DATA]" at bounding box center [692, 477] width 115 height 15
click at [641, 409] on div "[GEOGRAPHIC_DATA]" at bounding box center [757, 427] width 259 height 44
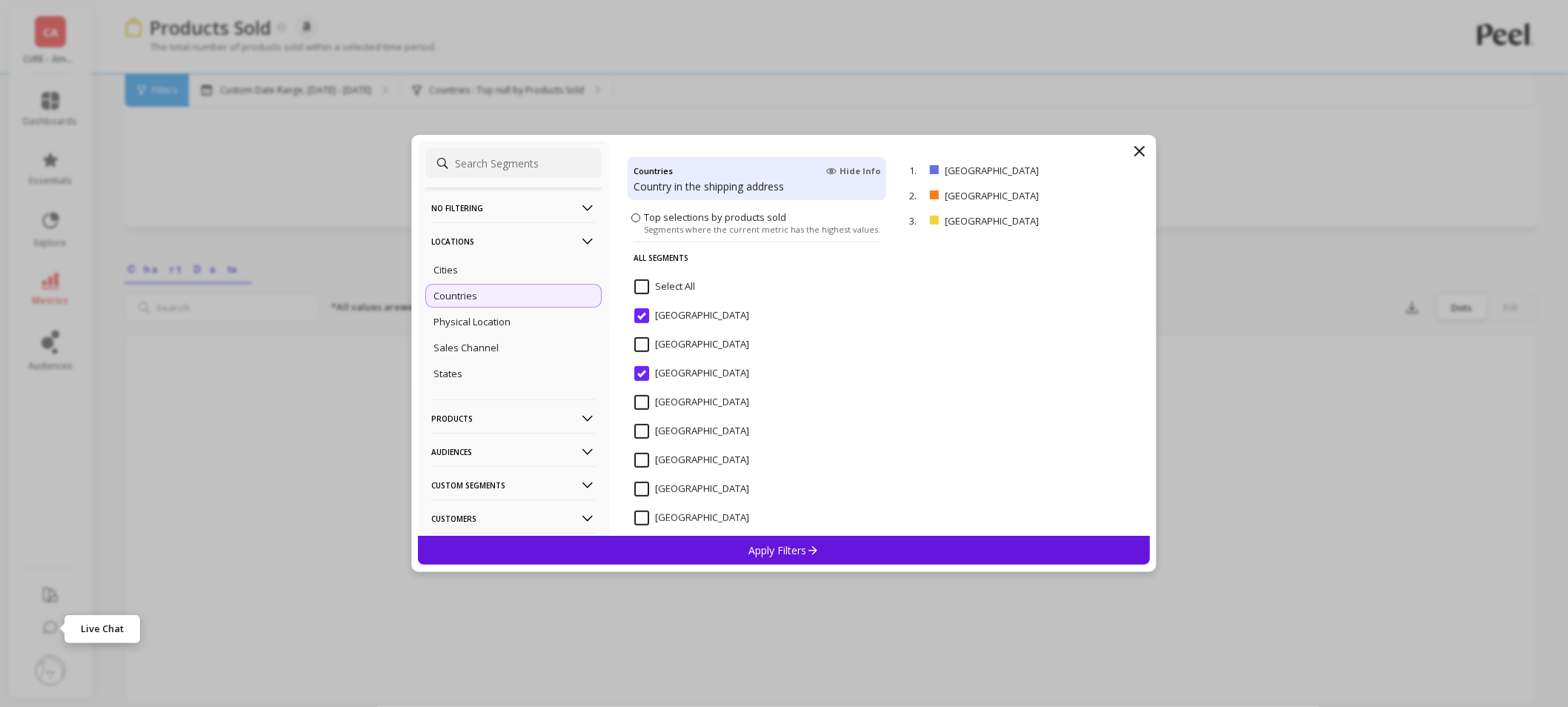
scroll to position [150, 0]
click at [638, 365] on div "[GEOGRAPHIC_DATA]" at bounding box center [757, 383] width 259 height 44
click at [645, 318] on input "[GEOGRAPHIC_DATA]" at bounding box center [692, 318] width 115 height 15
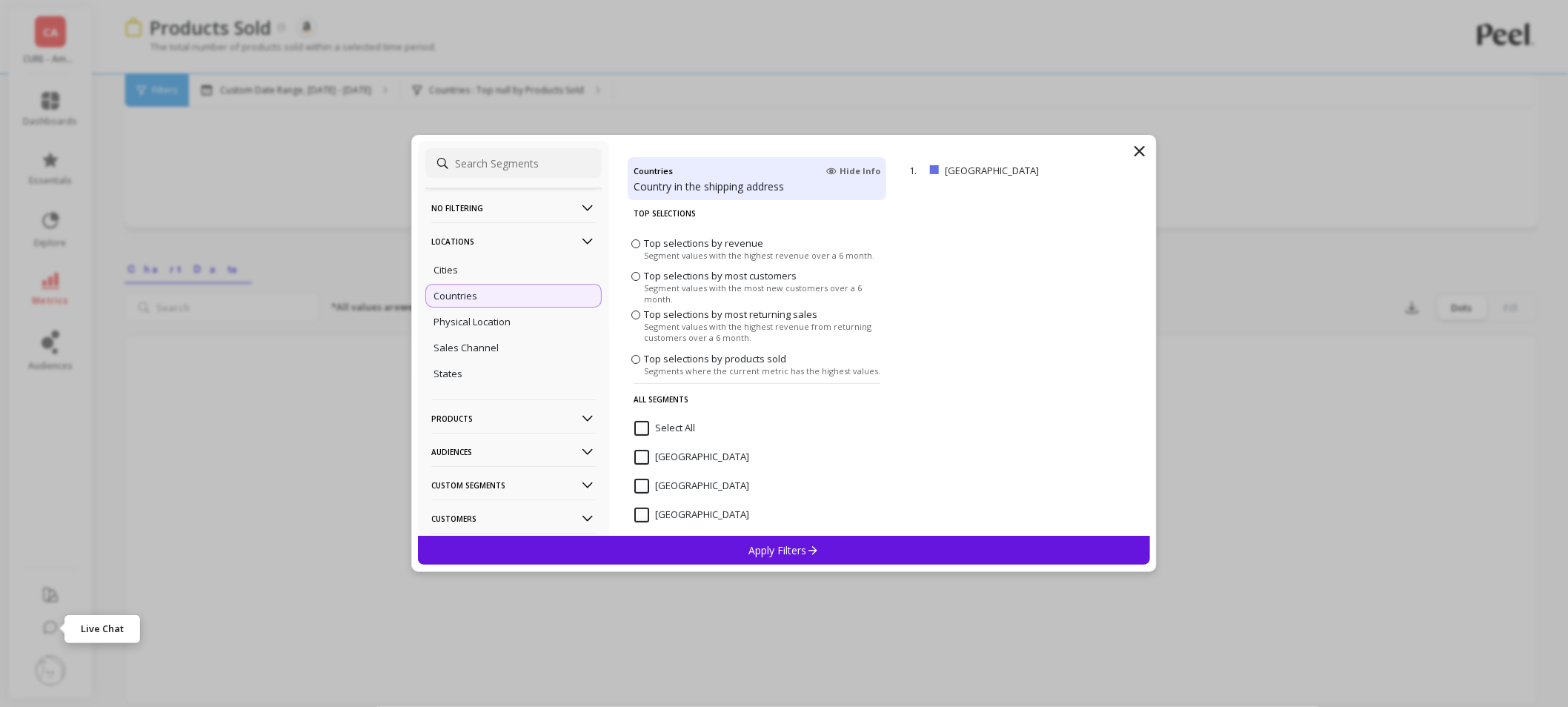
scroll to position [0, 0]
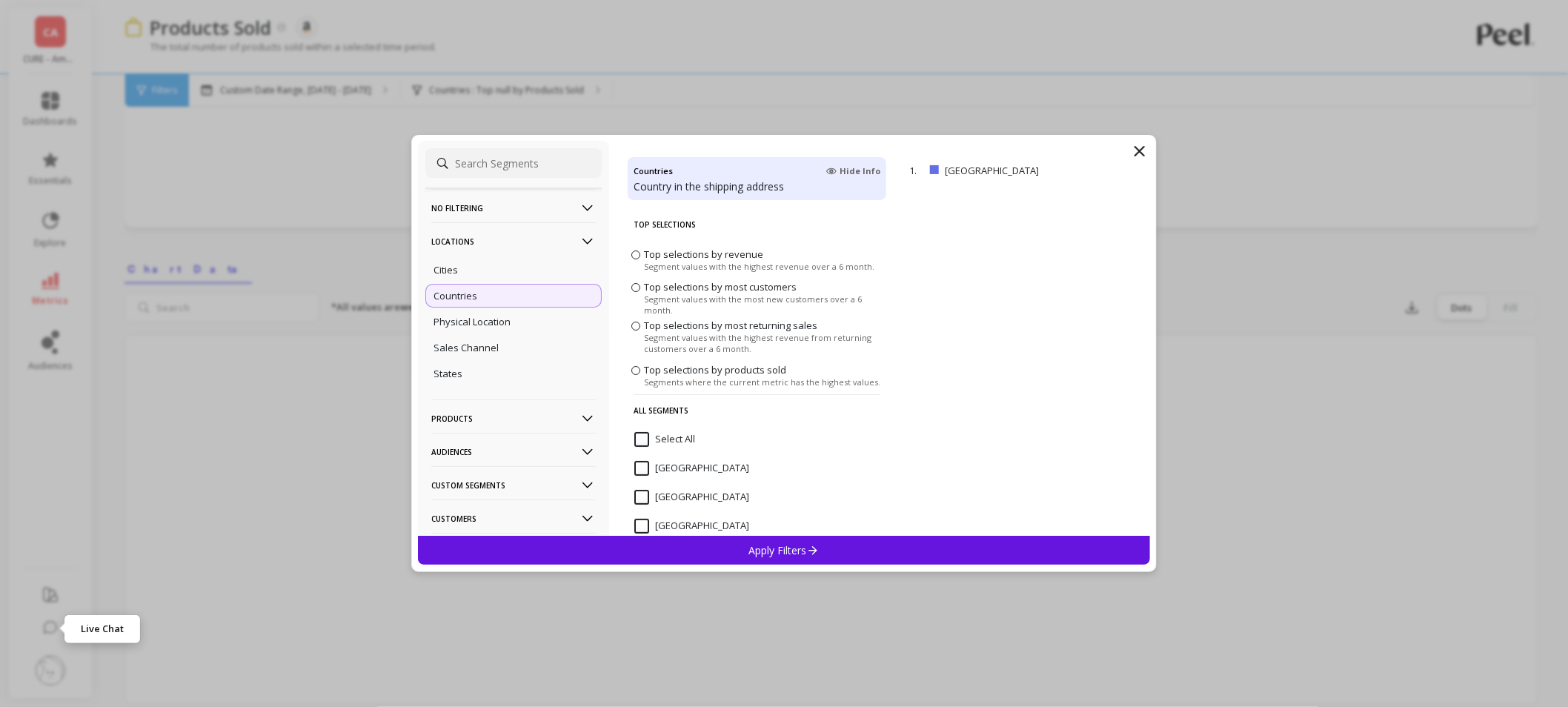
click at [754, 543] on p "Apply Filters" at bounding box center [784, 550] width 70 height 14
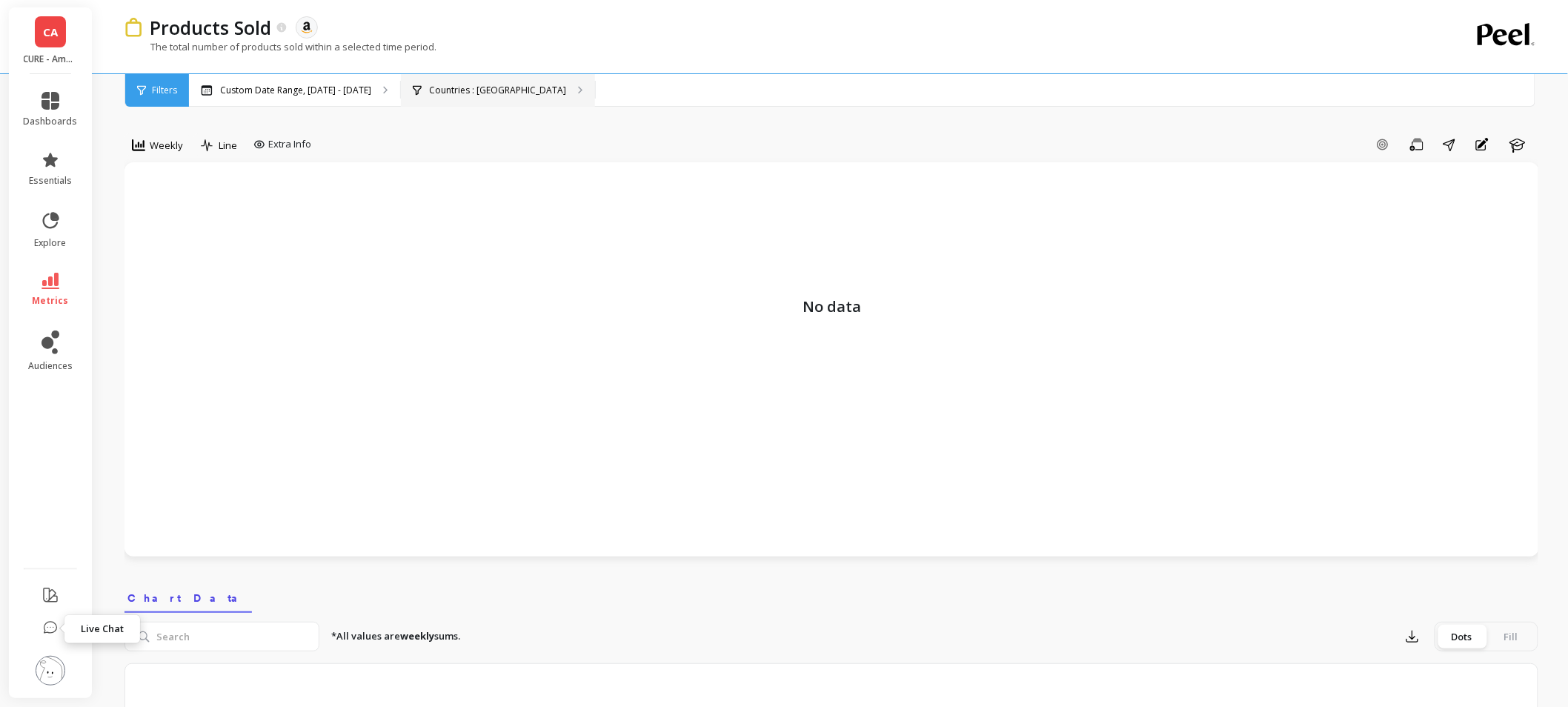
click at [436, 97] on div "Countries : [GEOGRAPHIC_DATA]" at bounding box center [498, 90] width 194 height 33
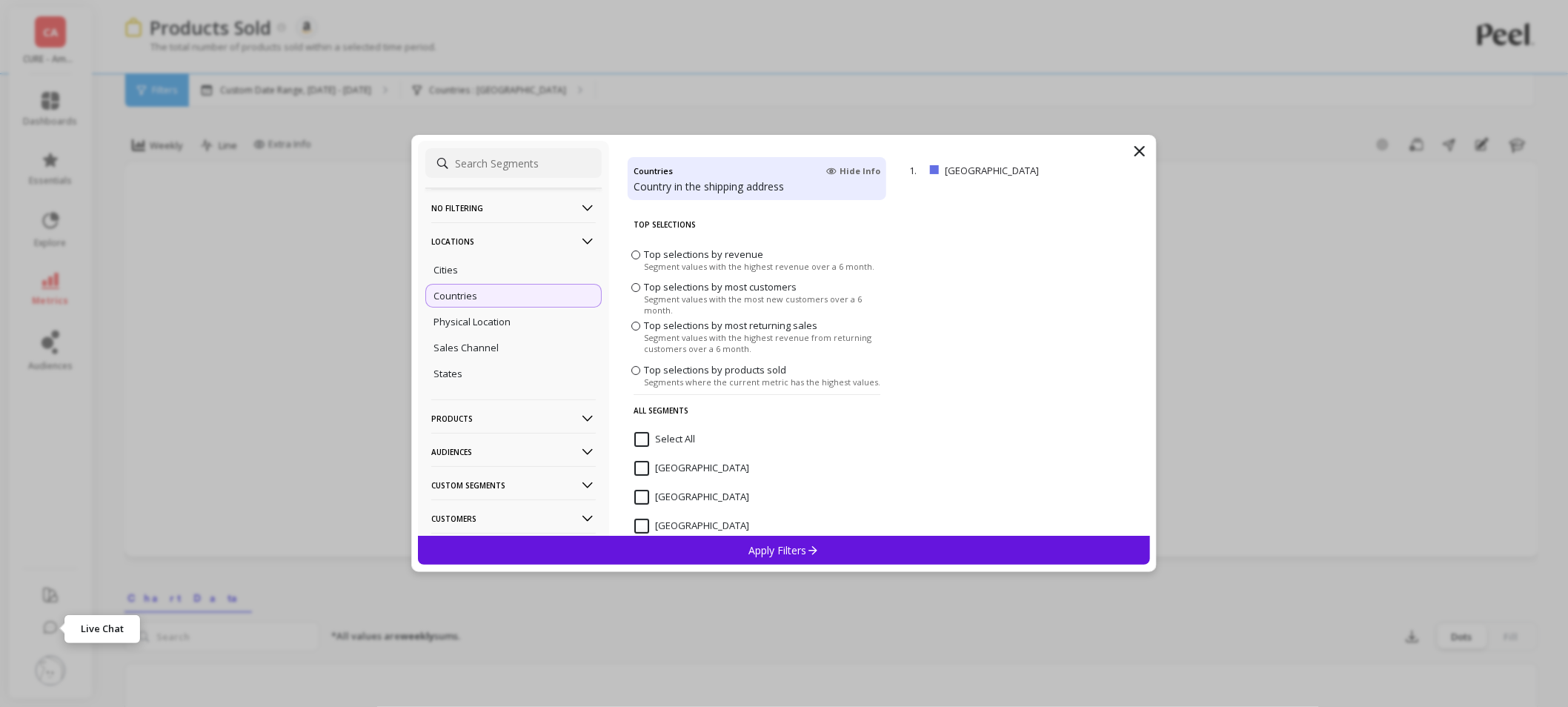
click at [676, 378] on span "Segments where the current metric has the highest values." at bounding box center [762, 382] width 236 height 11
click at [0, 0] on input "Top selections by products sold Segments where the current metric has the highe…" at bounding box center [0, 0] width 0 height 0
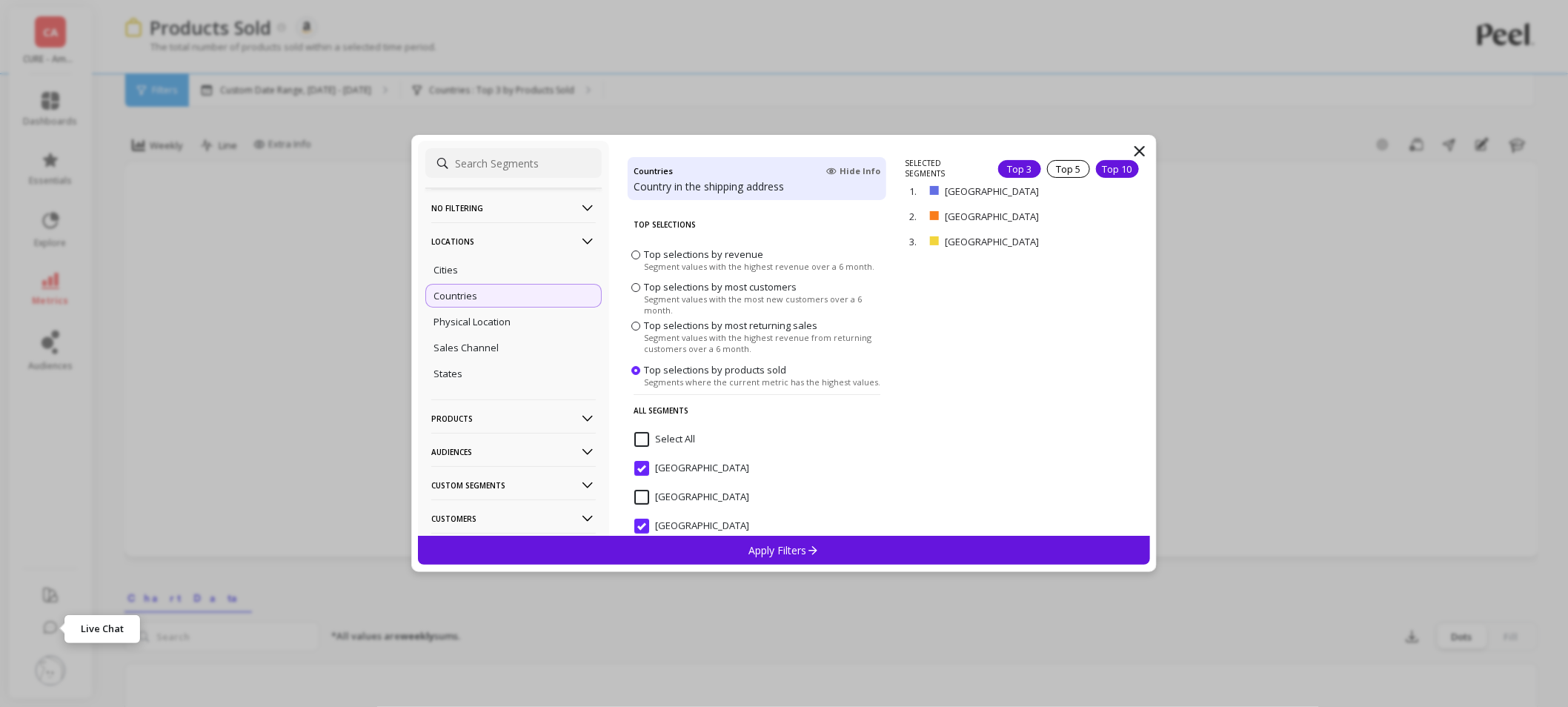
click at [1096, 175] on div "Top 10" at bounding box center [1117, 169] width 43 height 18
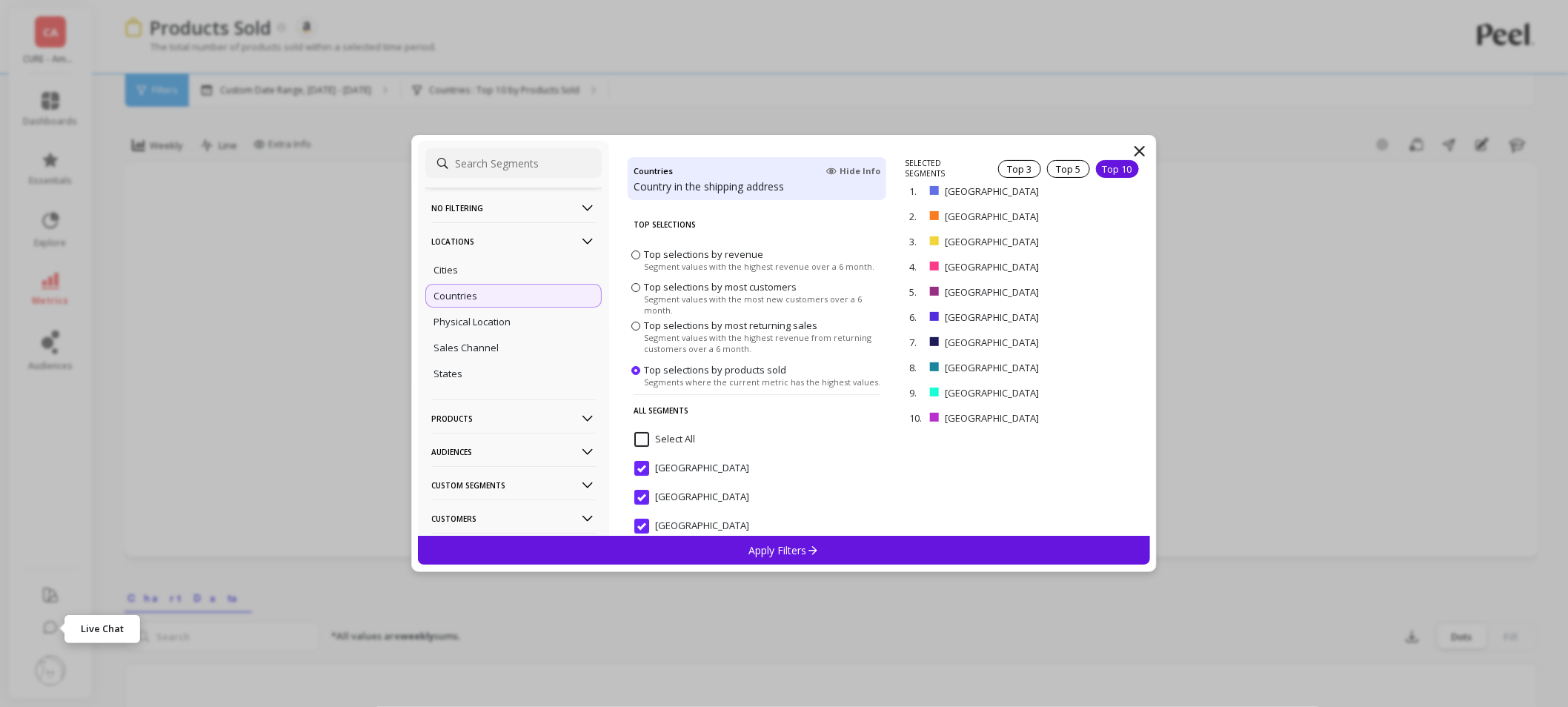
click at [735, 540] on div "Apply Filters" at bounding box center [783, 550] width 732 height 29
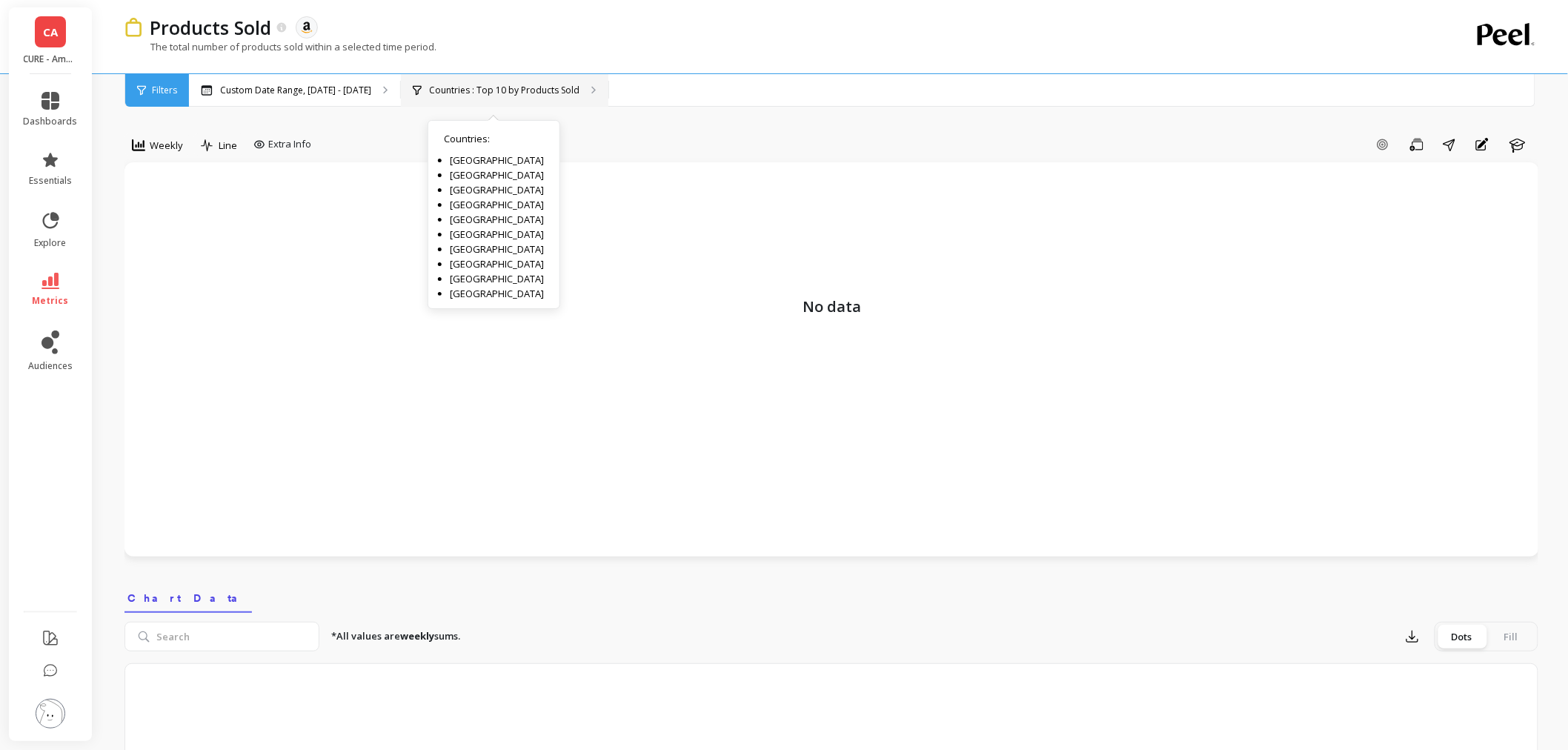
click at [505, 79] on div "Countries : Top 10 by Products Sold Countries : [GEOGRAPHIC_DATA] [GEOGRAPHIC_D…" at bounding box center [504, 90] width 208 height 33
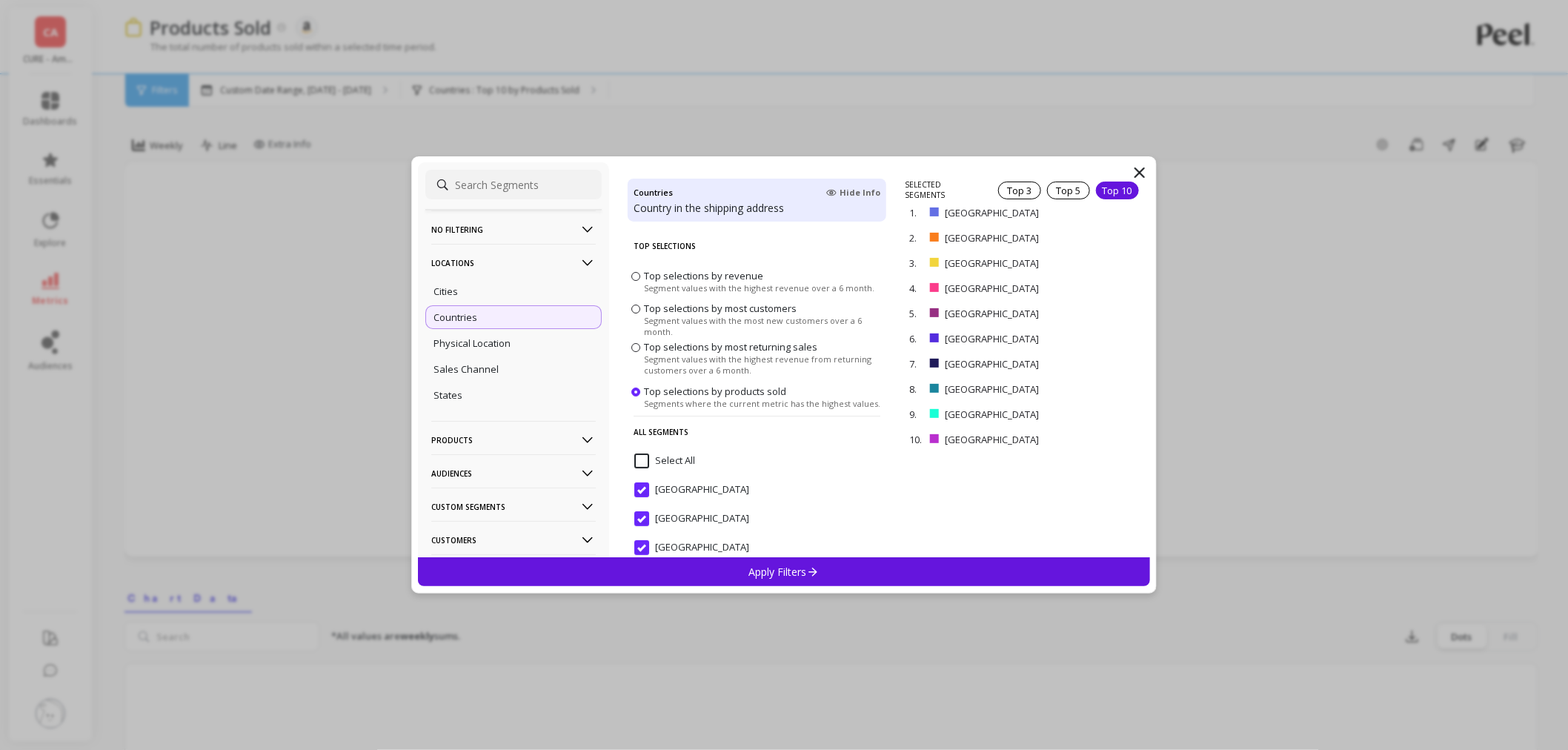
click at [1139, 175] on icon at bounding box center [1140, 173] width 18 height 18
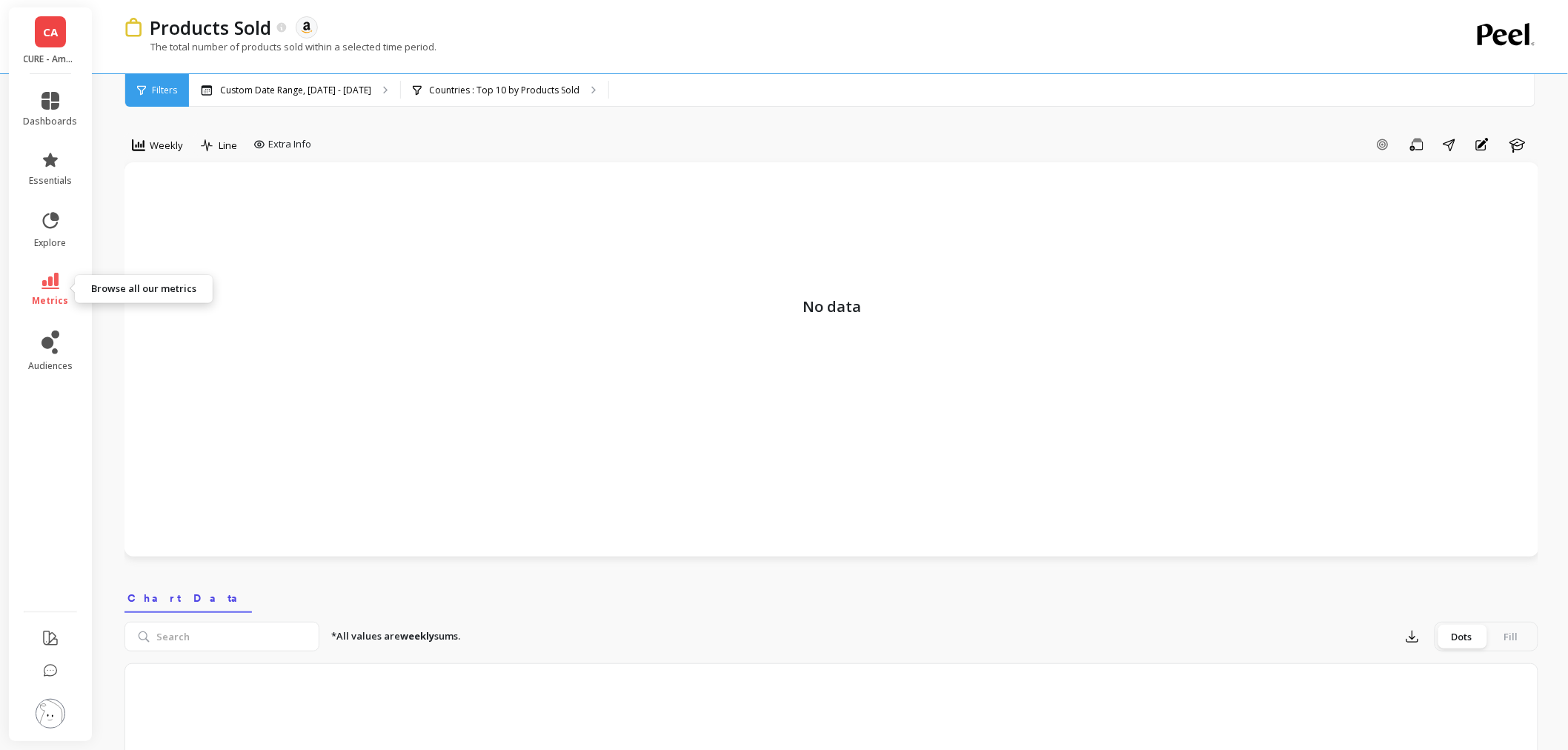
click at [41, 289] on link "metrics" at bounding box center [51, 290] width 54 height 34
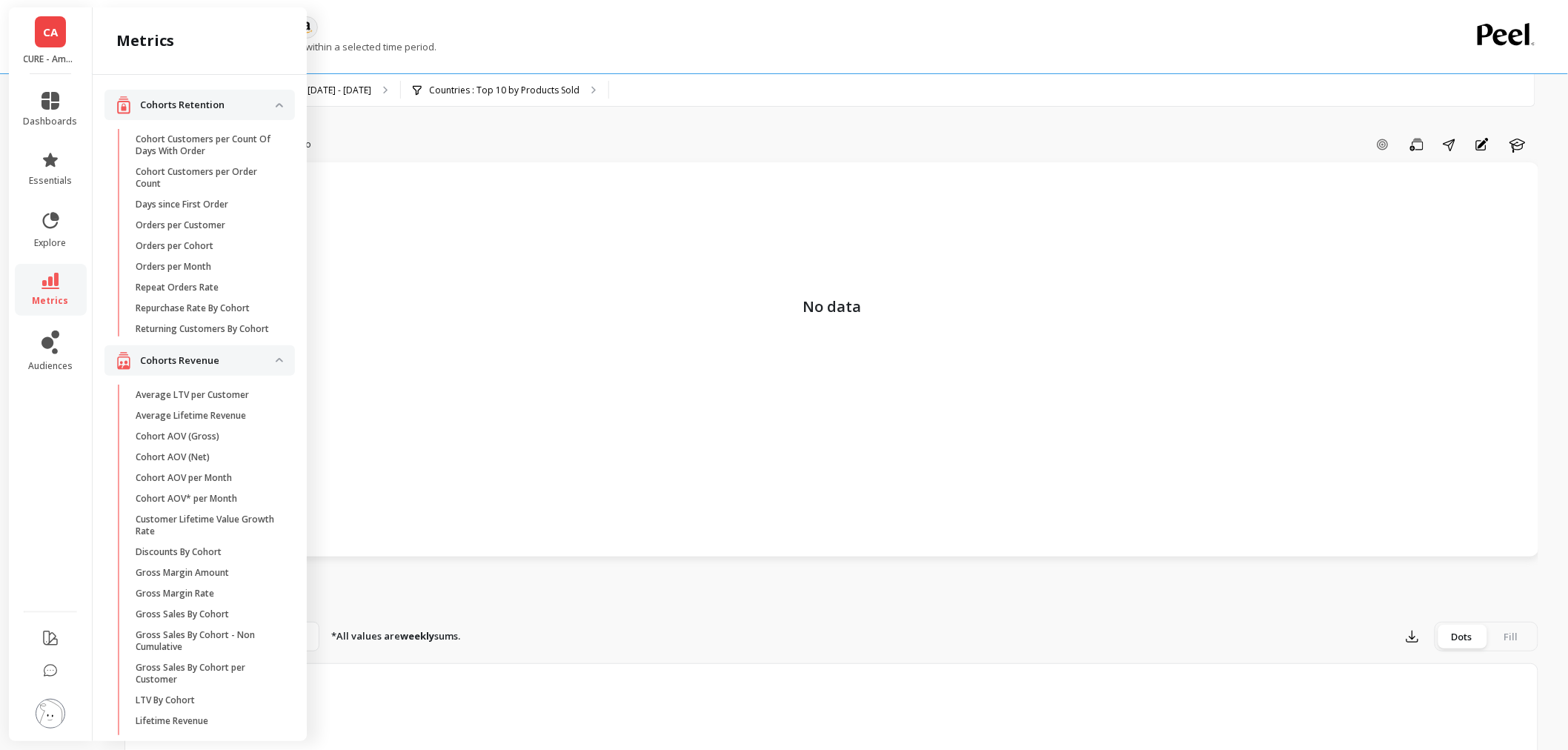
scroll to position [1893, 0]
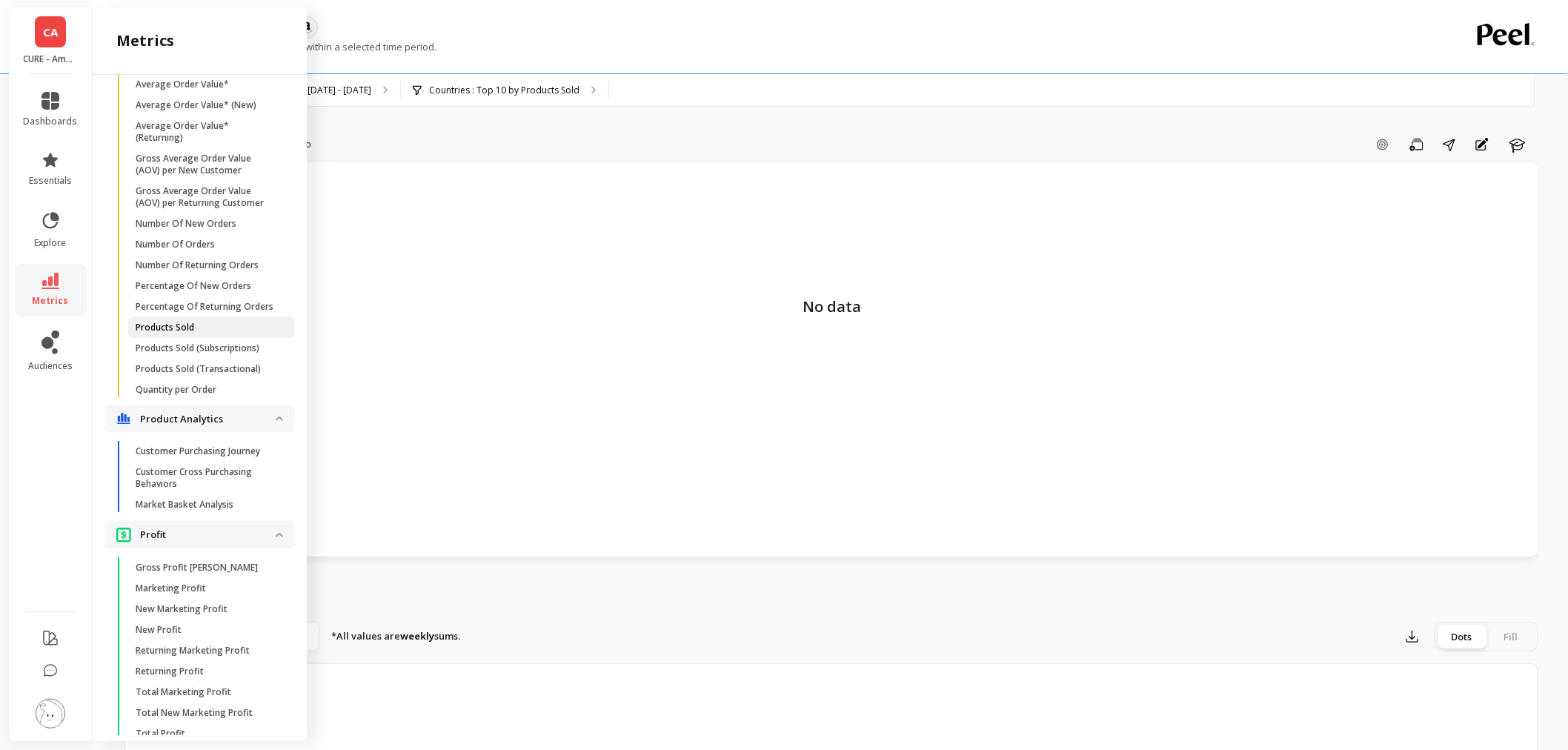
click at [209, 333] on span "Products Sold" at bounding box center [206, 328] width 141 height 12
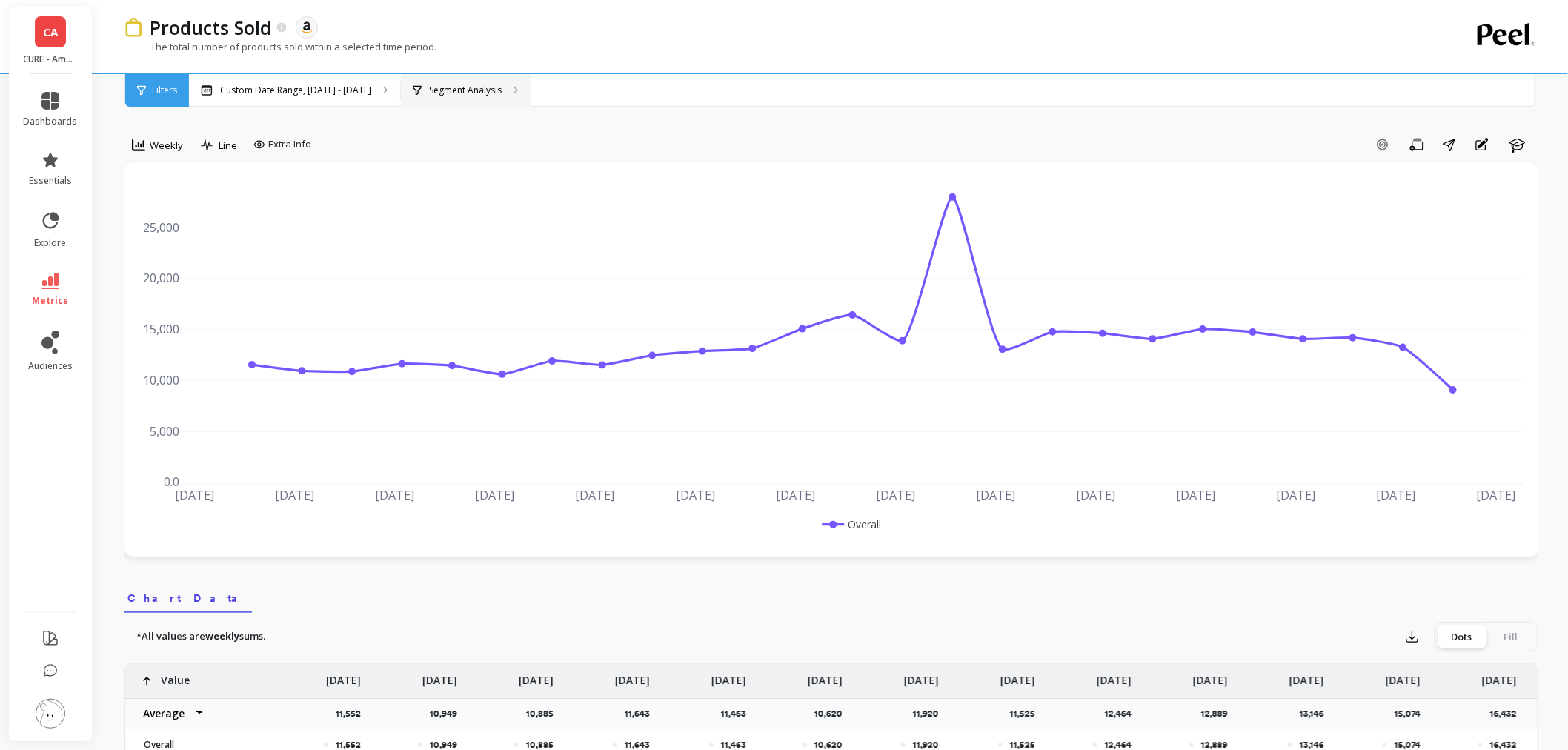
click at [465, 91] on p "Segment Analysis" at bounding box center [465, 90] width 72 height 12
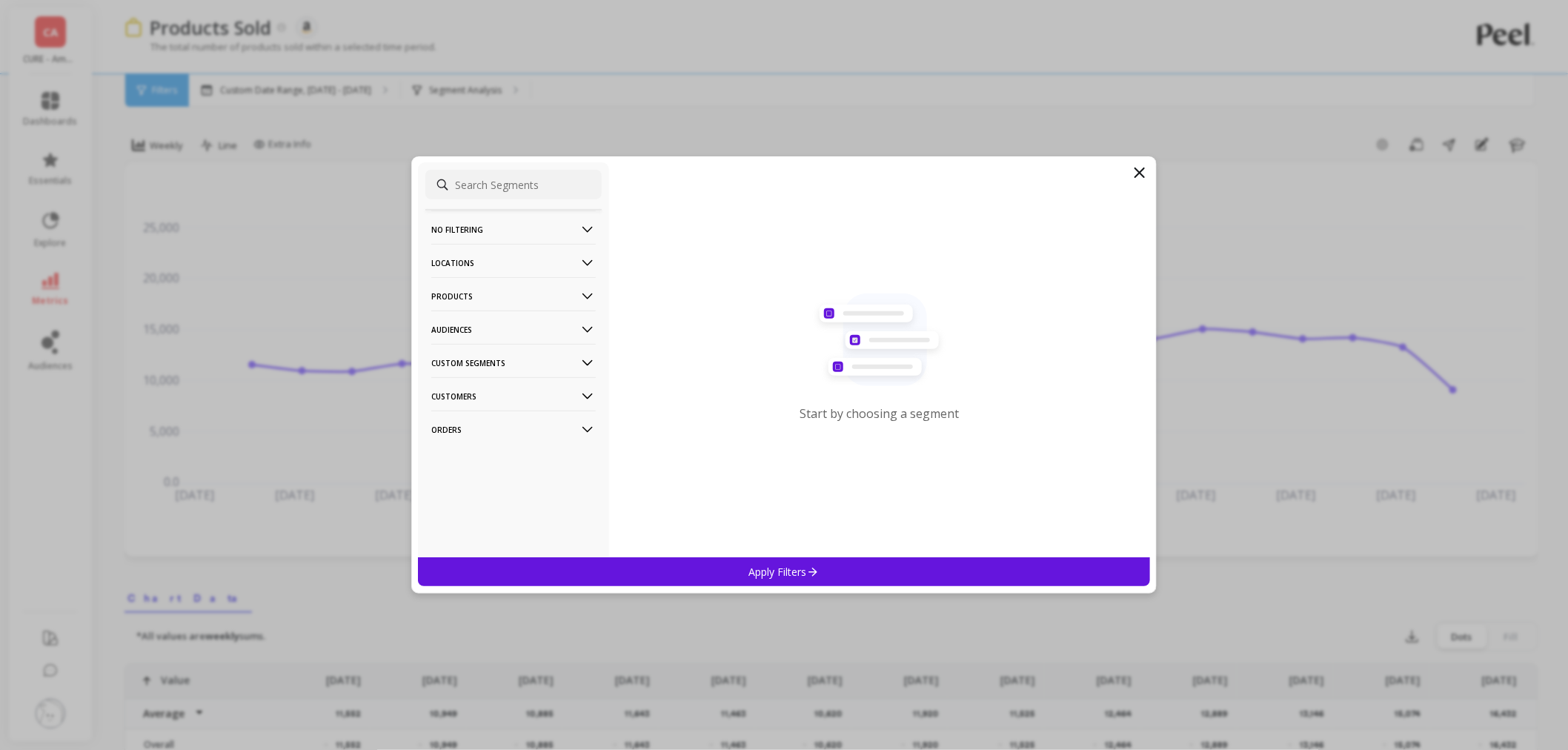
click at [480, 292] on p "Products" at bounding box center [513, 296] width 164 height 38
click at [487, 257] on p "Locations" at bounding box center [513, 262] width 164 height 38
click at [485, 324] on div "Countries" at bounding box center [513, 317] width 176 height 24
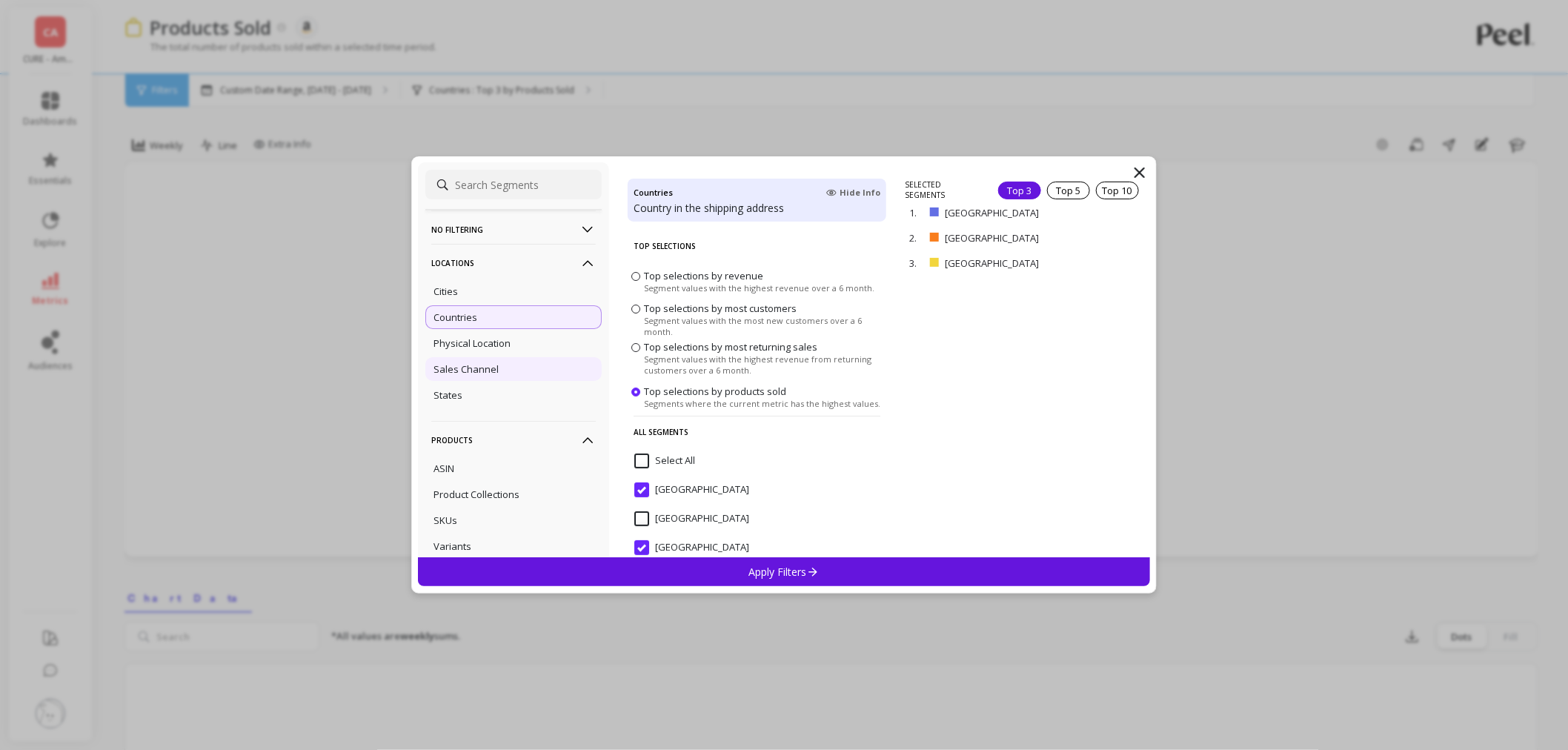
click at [494, 372] on p "Sales Channel" at bounding box center [466, 369] width 65 height 13
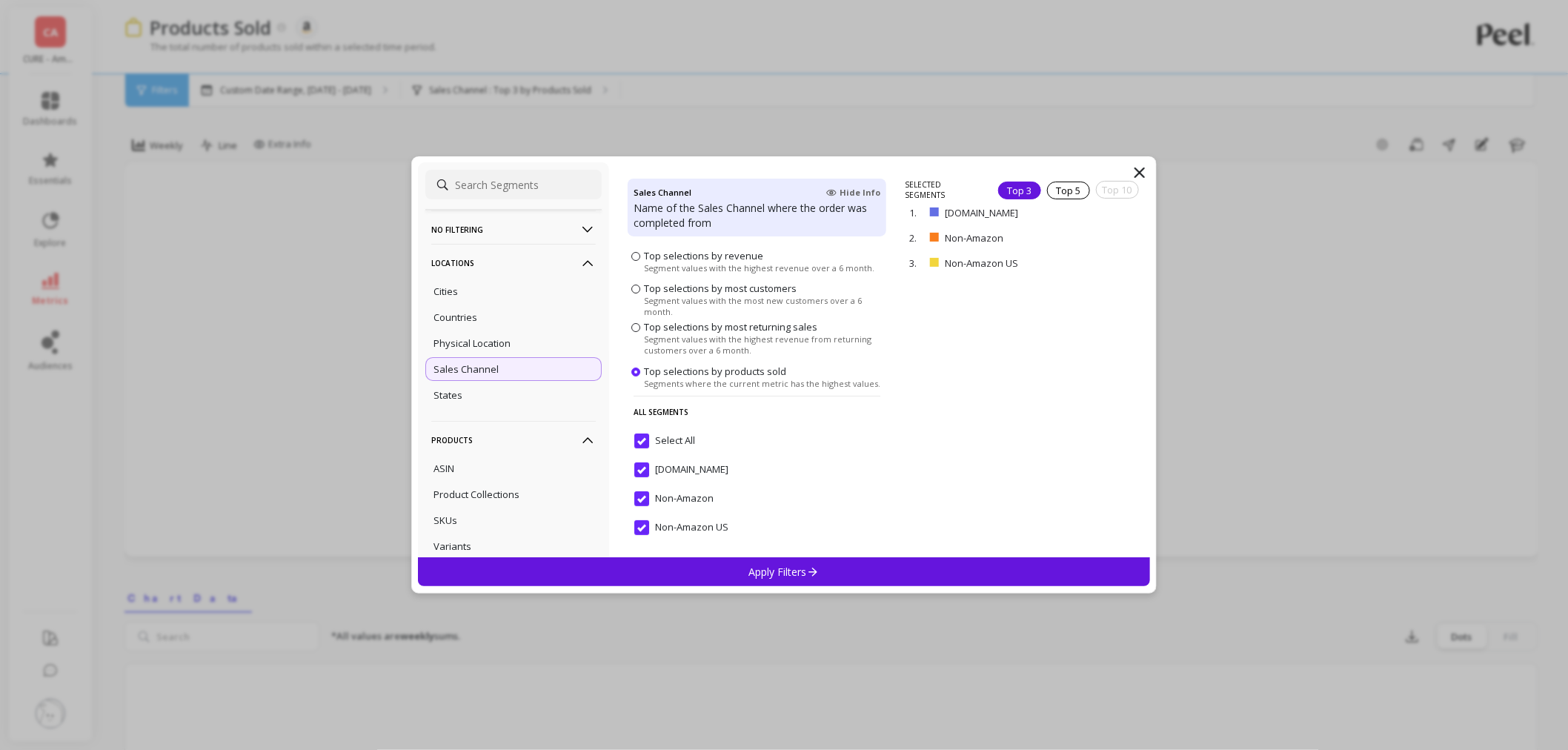
scroll to position [247, 0]
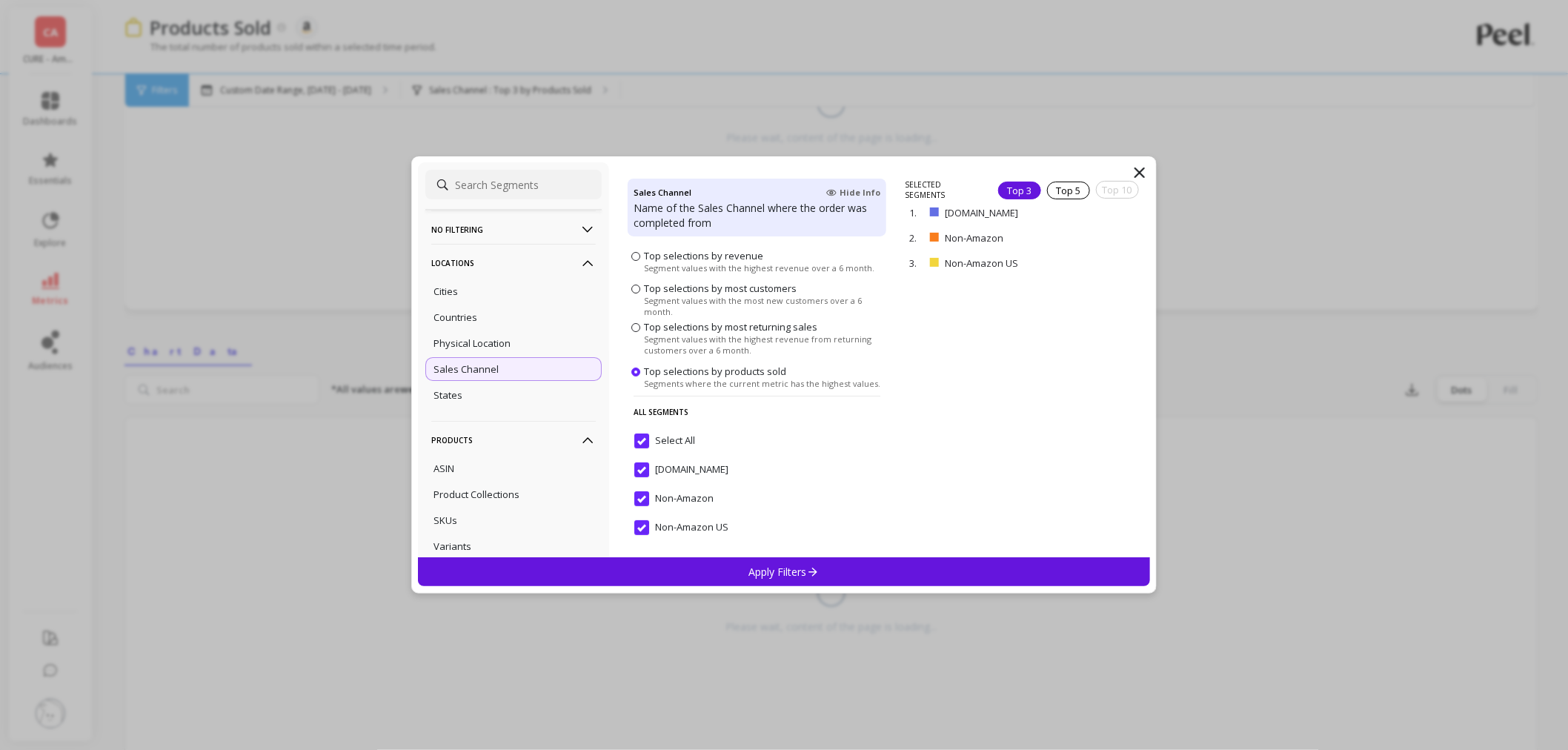
click at [646, 442] on input "Select All" at bounding box center [664, 441] width 61 height 15
click at [638, 524] on US "Non-Amazon US" at bounding box center [682, 528] width 94 height 15
click at [652, 557] on div "Apply Filters" at bounding box center [783, 571] width 732 height 29
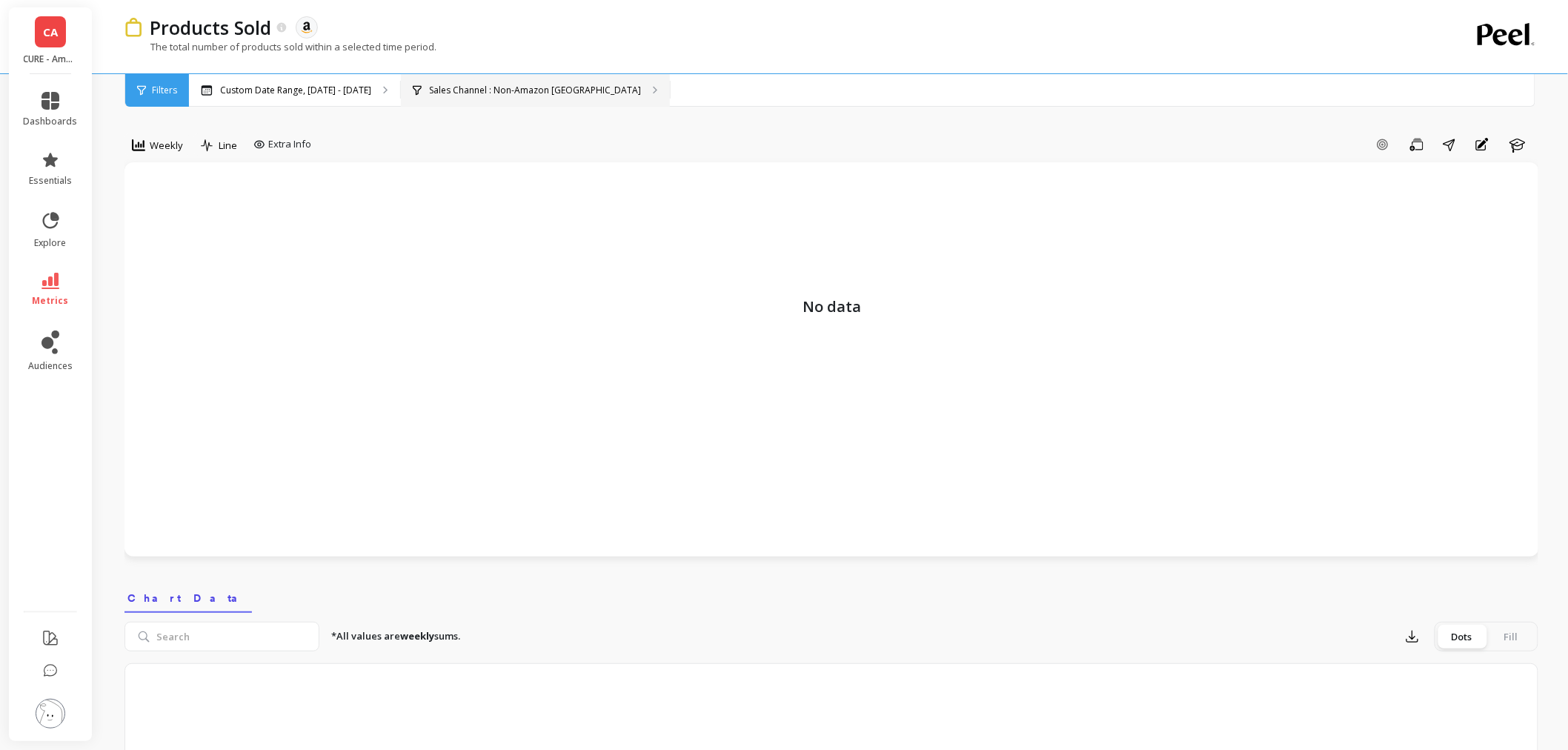
click at [513, 92] on p "Sales Channel : Non-Amazon [GEOGRAPHIC_DATA]" at bounding box center [535, 90] width 212 height 12
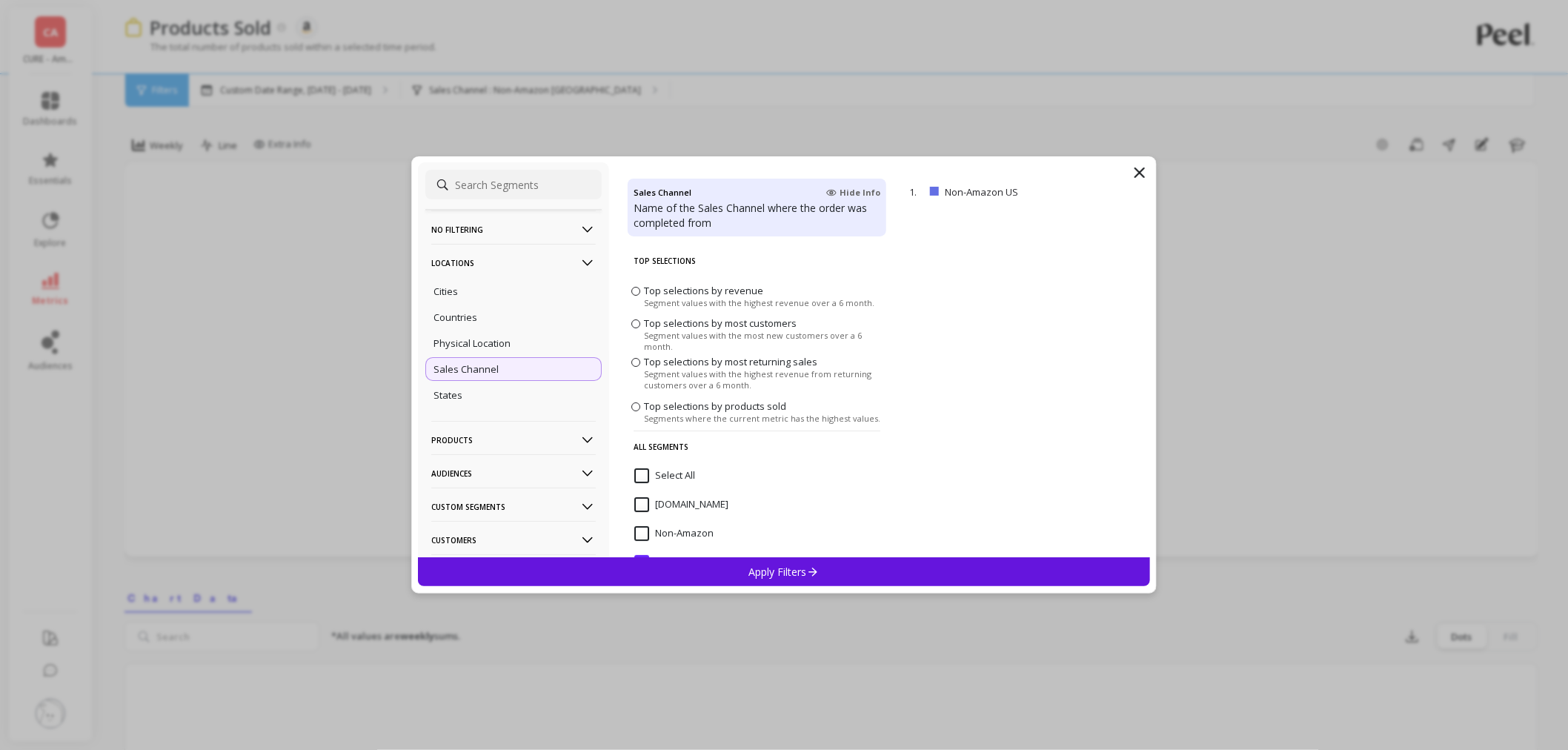
click at [654, 474] on input "Select All" at bounding box center [664, 476] width 61 height 15
click at [734, 576] on div "Apply Filters" at bounding box center [783, 571] width 732 height 29
